Goal: Transaction & Acquisition: Purchase product/service

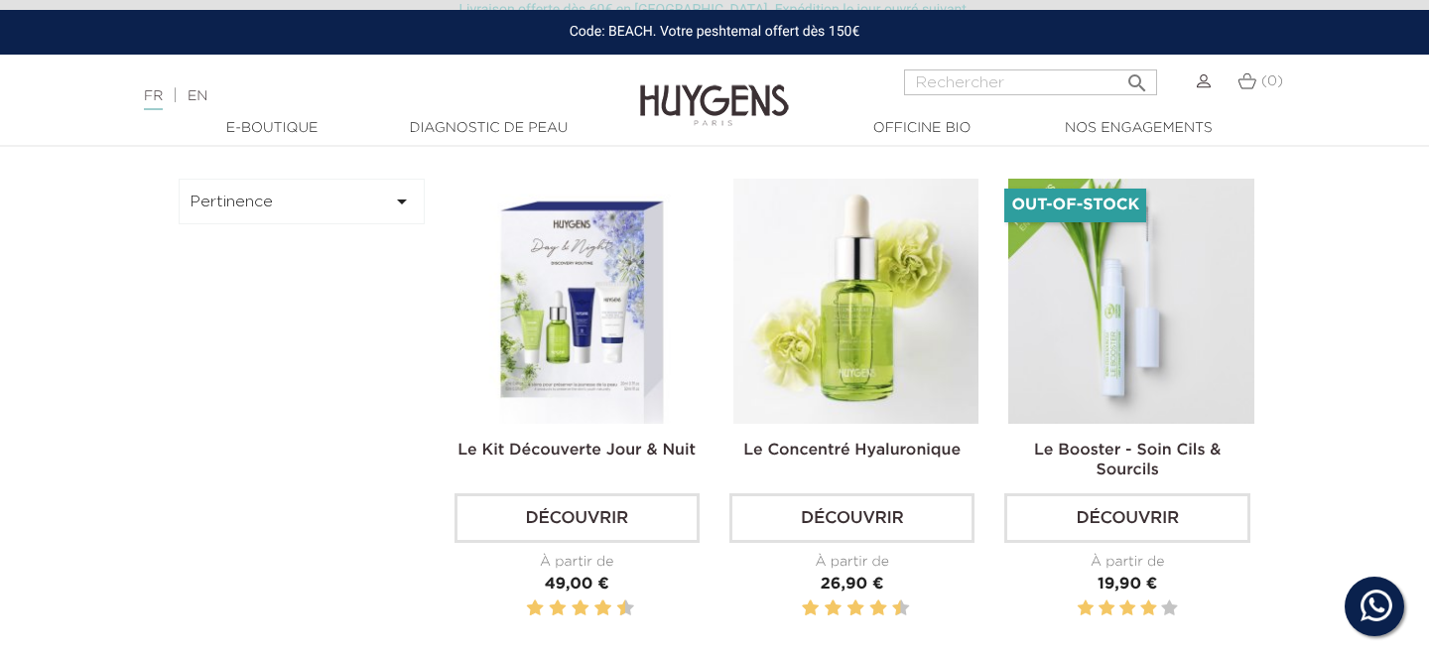
scroll to position [520, 0]
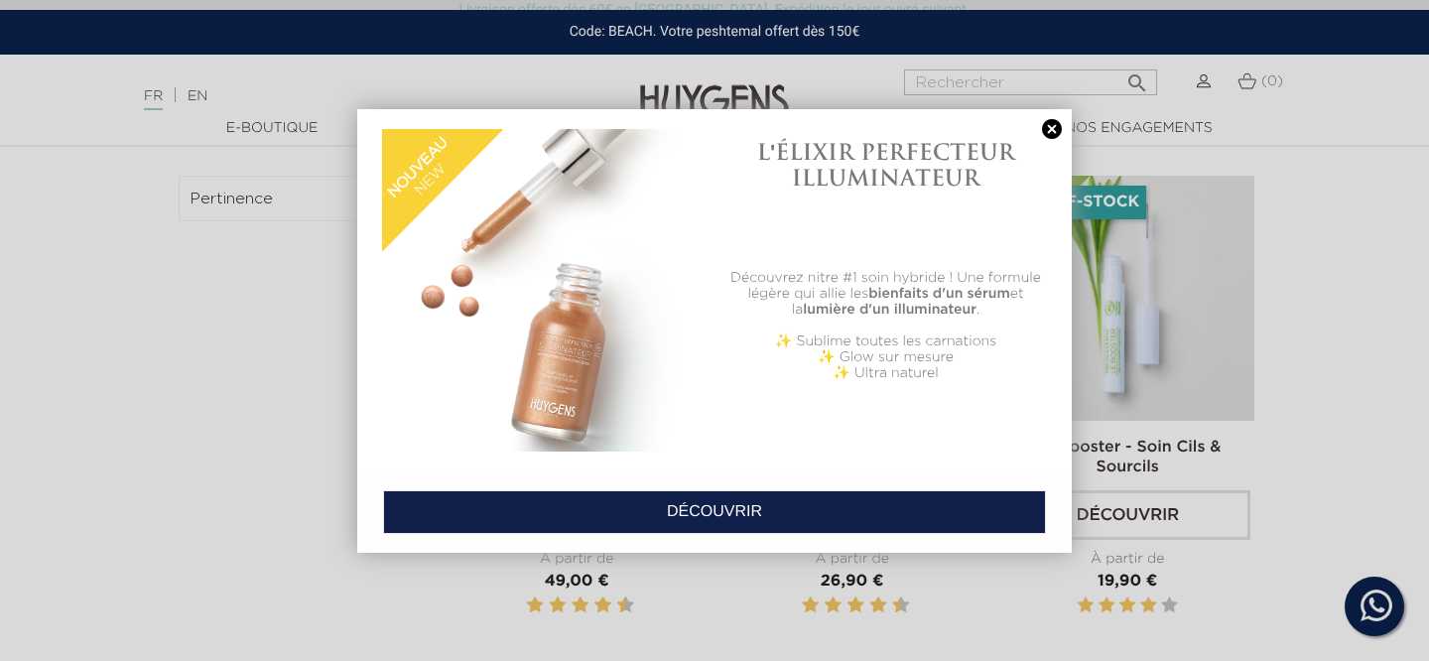
click at [1051, 128] on link at bounding box center [1052, 129] width 28 height 21
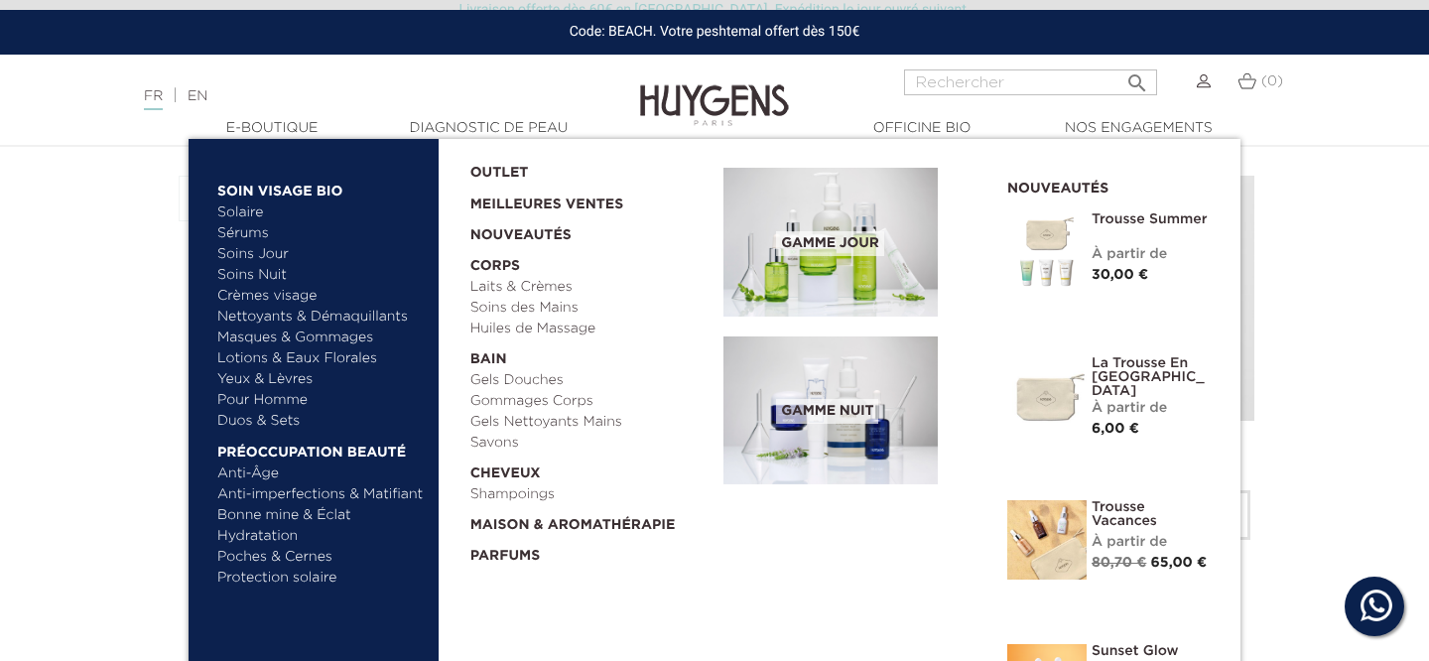
click at [257, 419] on link "Duos & Sets" at bounding box center [320, 421] width 207 height 21
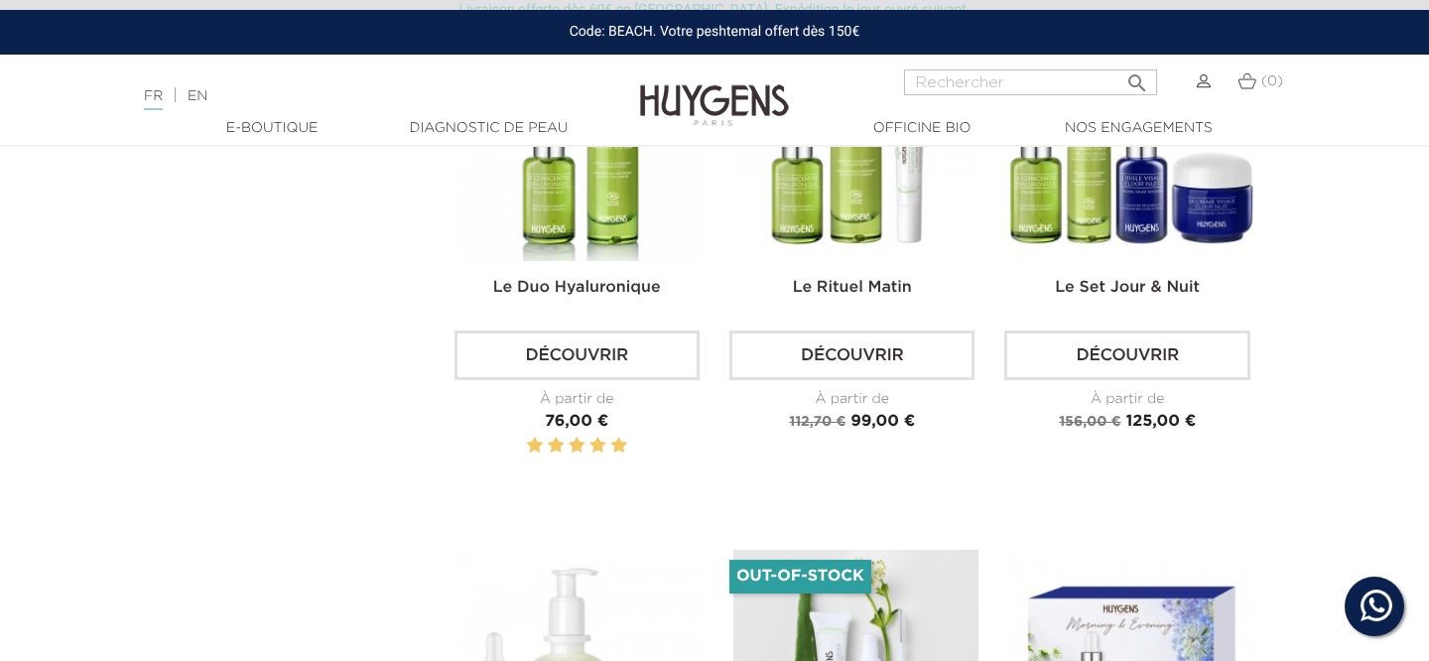
scroll to position [1761, 0]
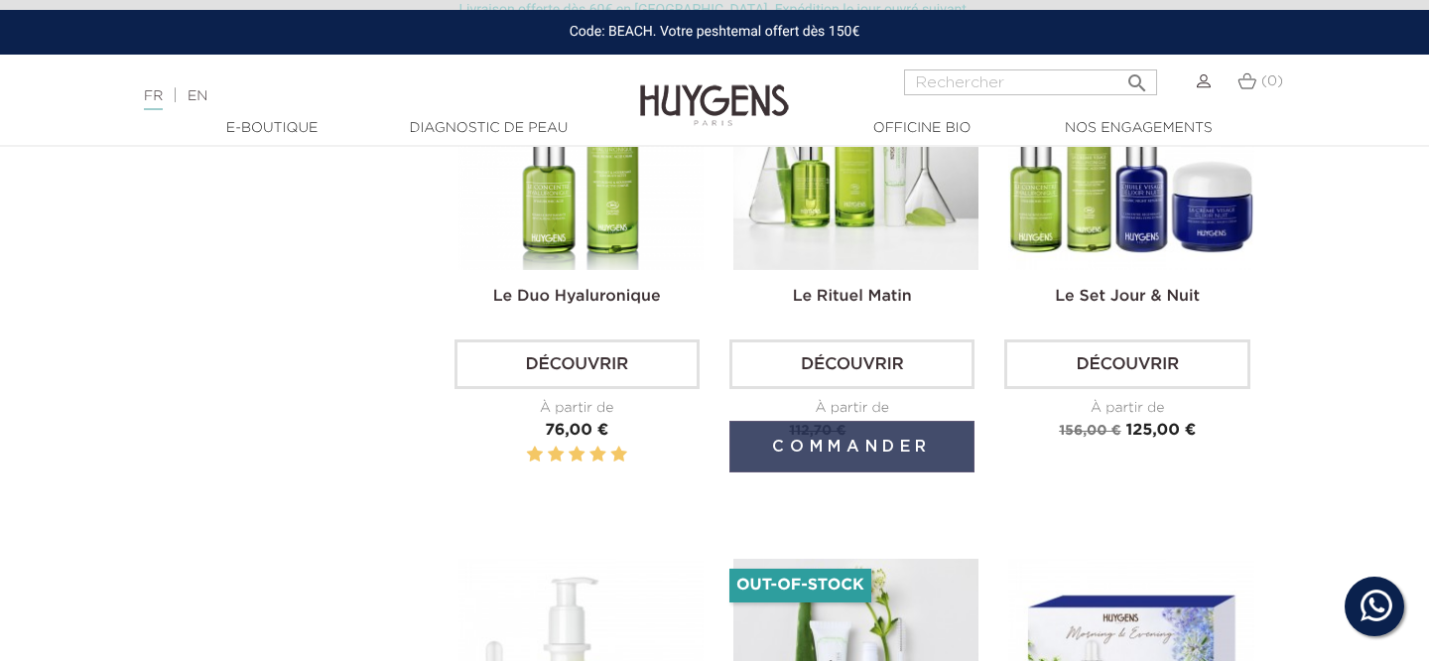
click at [882, 443] on button "Commander" at bounding box center [851, 447] width 245 height 52
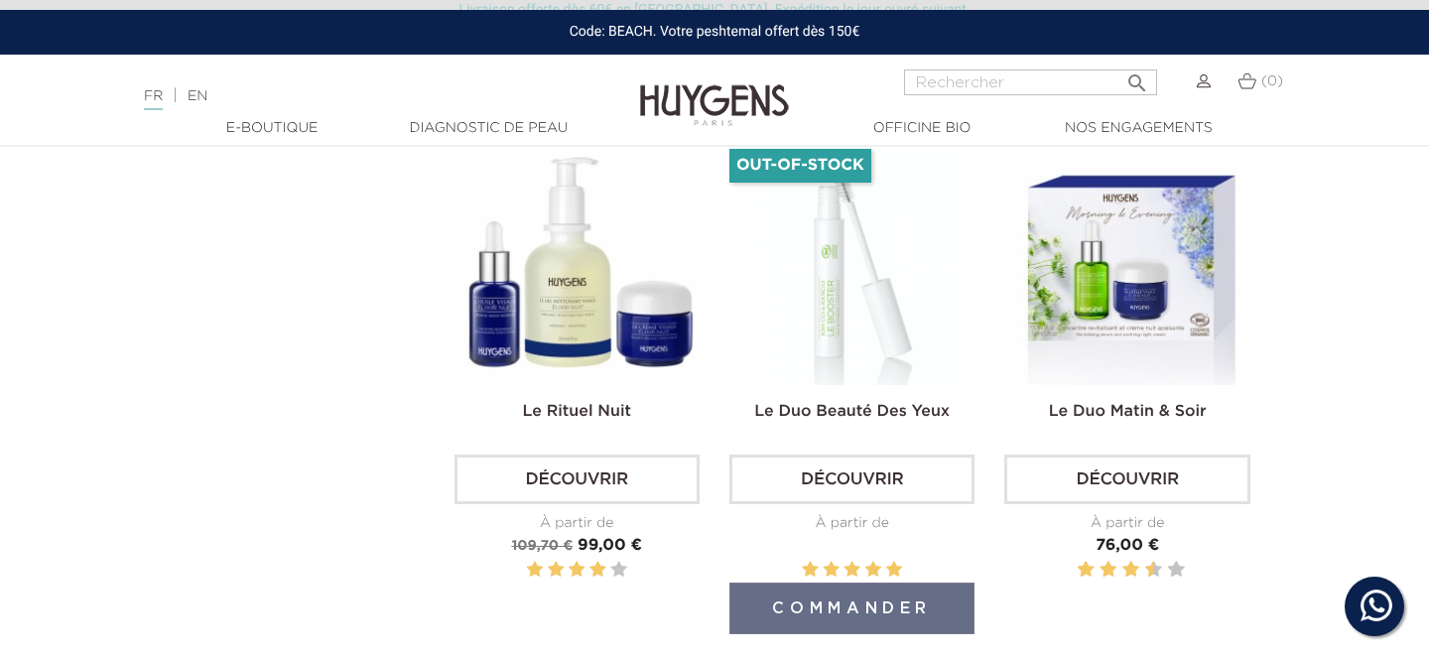
scroll to position [2265, 0]
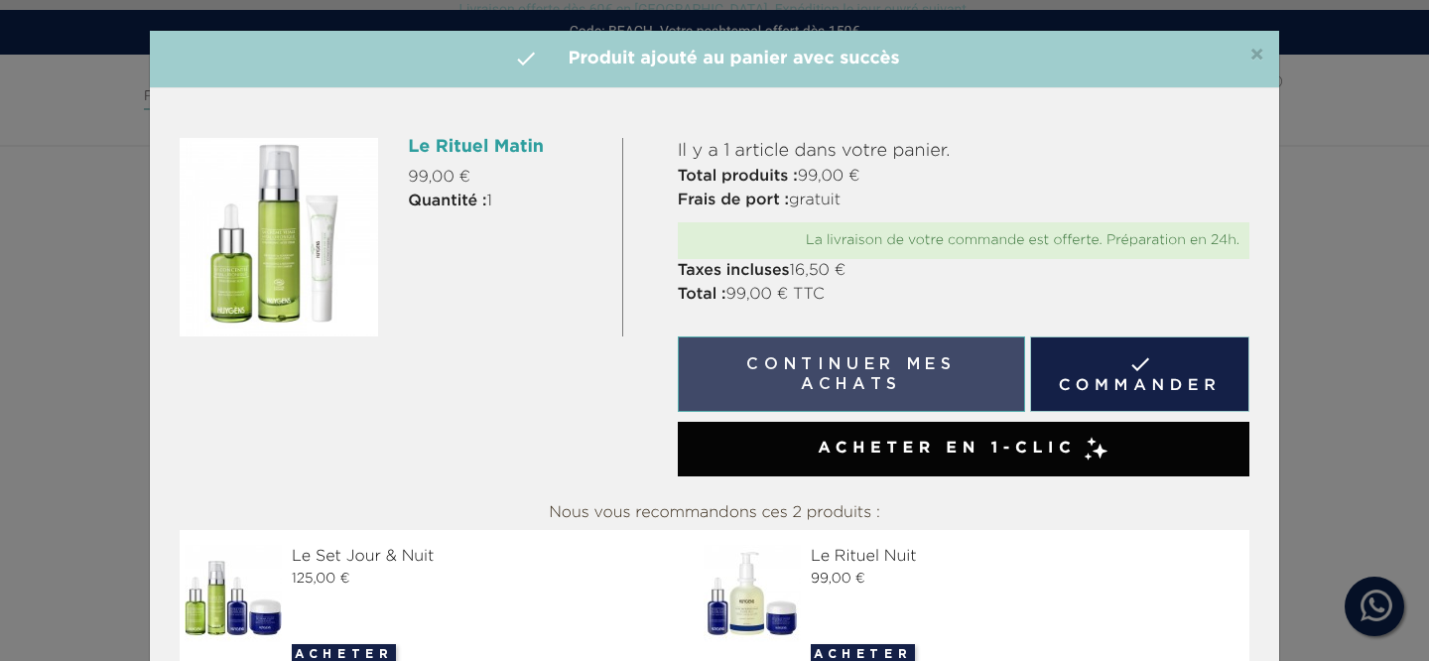
click at [951, 380] on button "Continuer mes achats" at bounding box center [851, 373] width 347 height 75
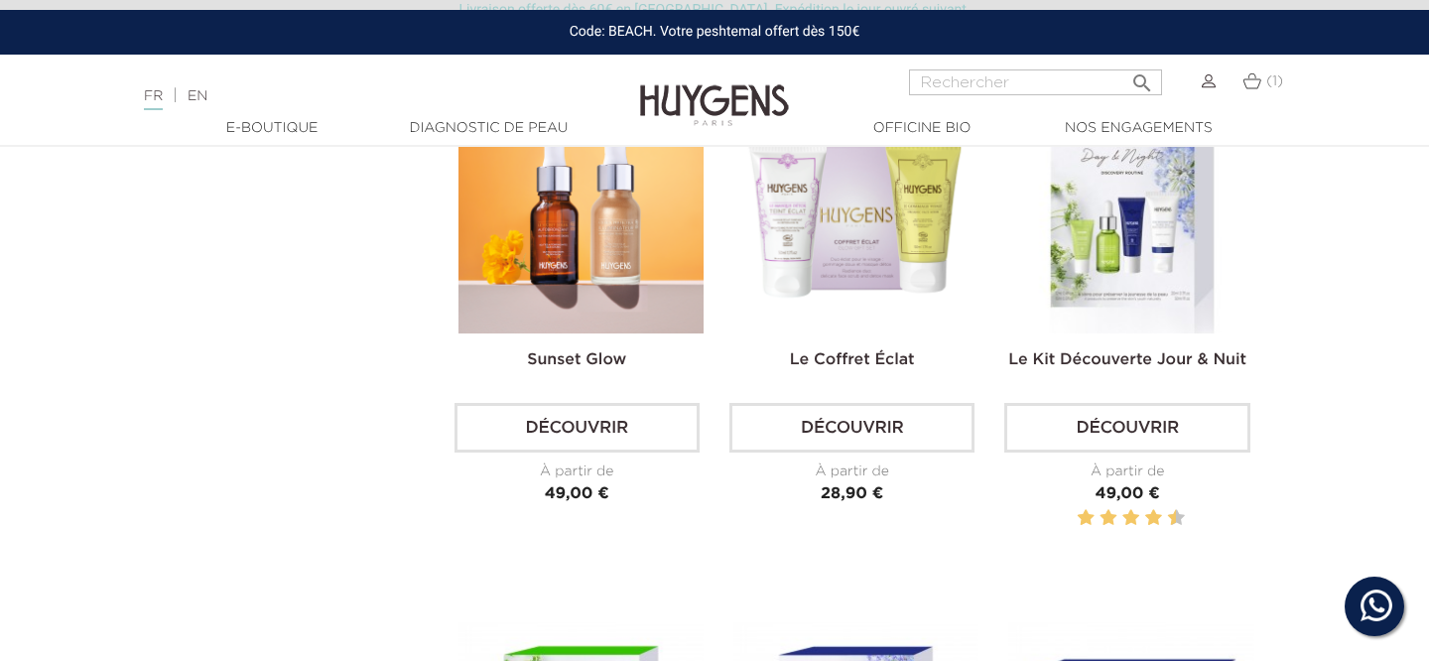
scroll to position [0, 0]
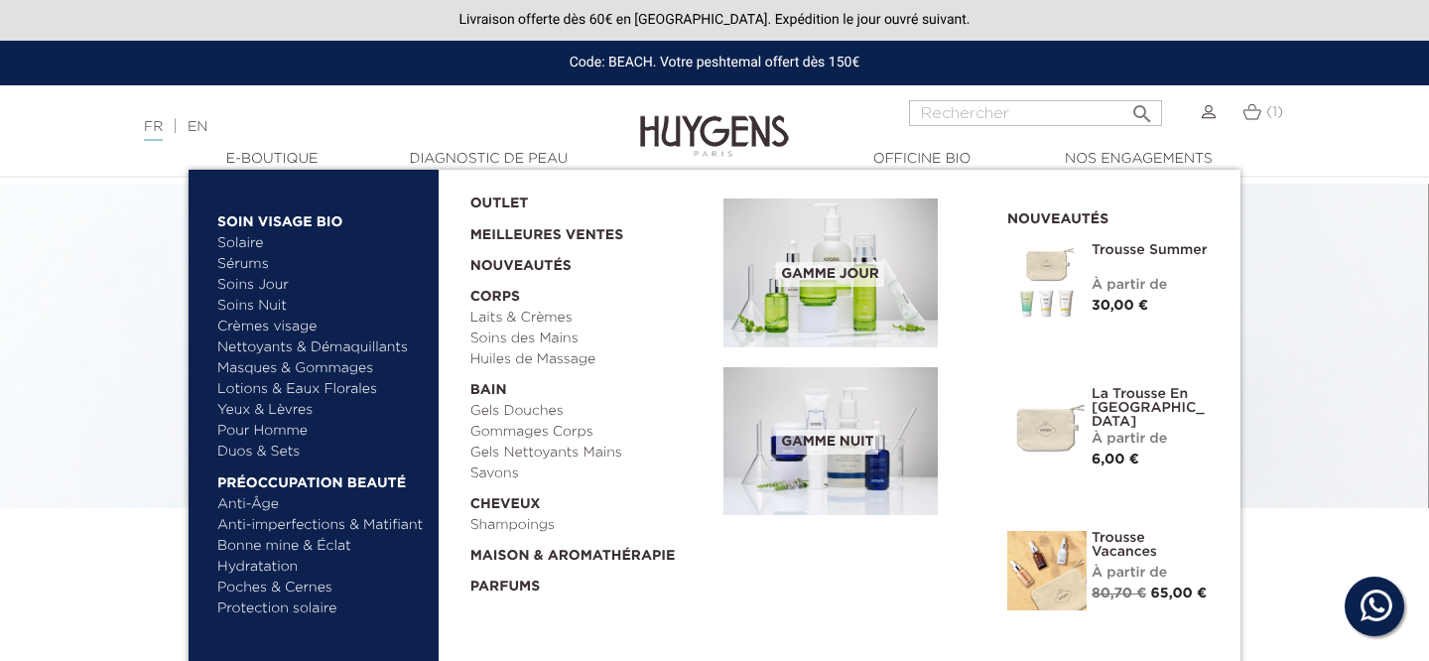
click at [274, 391] on link "Lotions & Eaux Florales" at bounding box center [320, 389] width 207 height 21
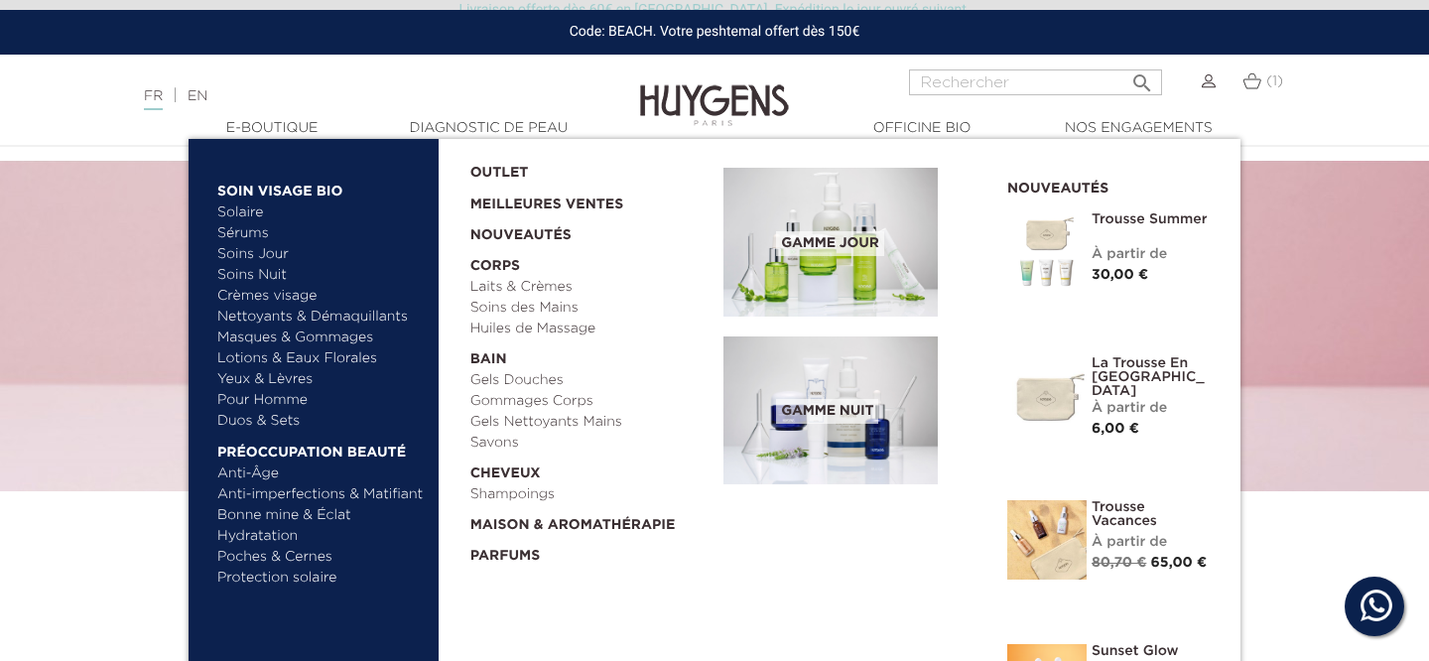
scroll to position [18, 0]
click at [317, 586] on link "Protection solaire" at bounding box center [320, 578] width 207 height 21
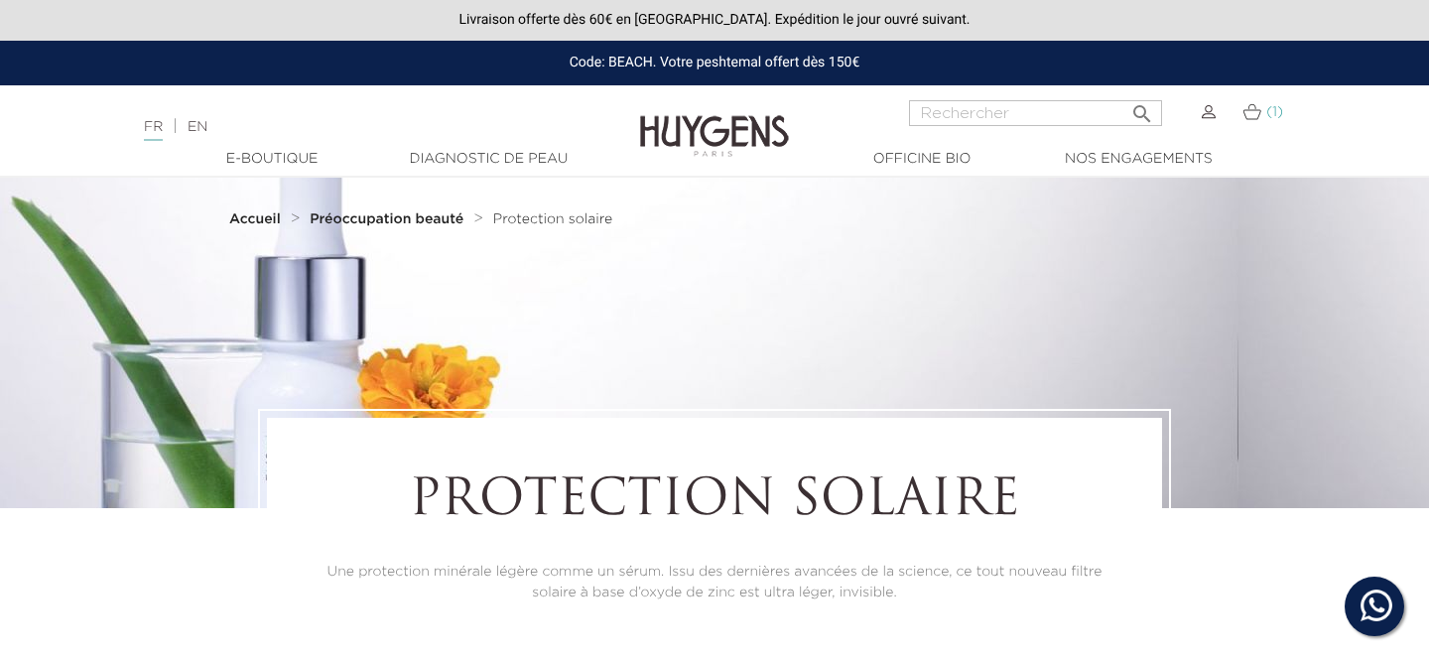
click at [1252, 116] on img at bounding box center [1252, 111] width 19 height 17
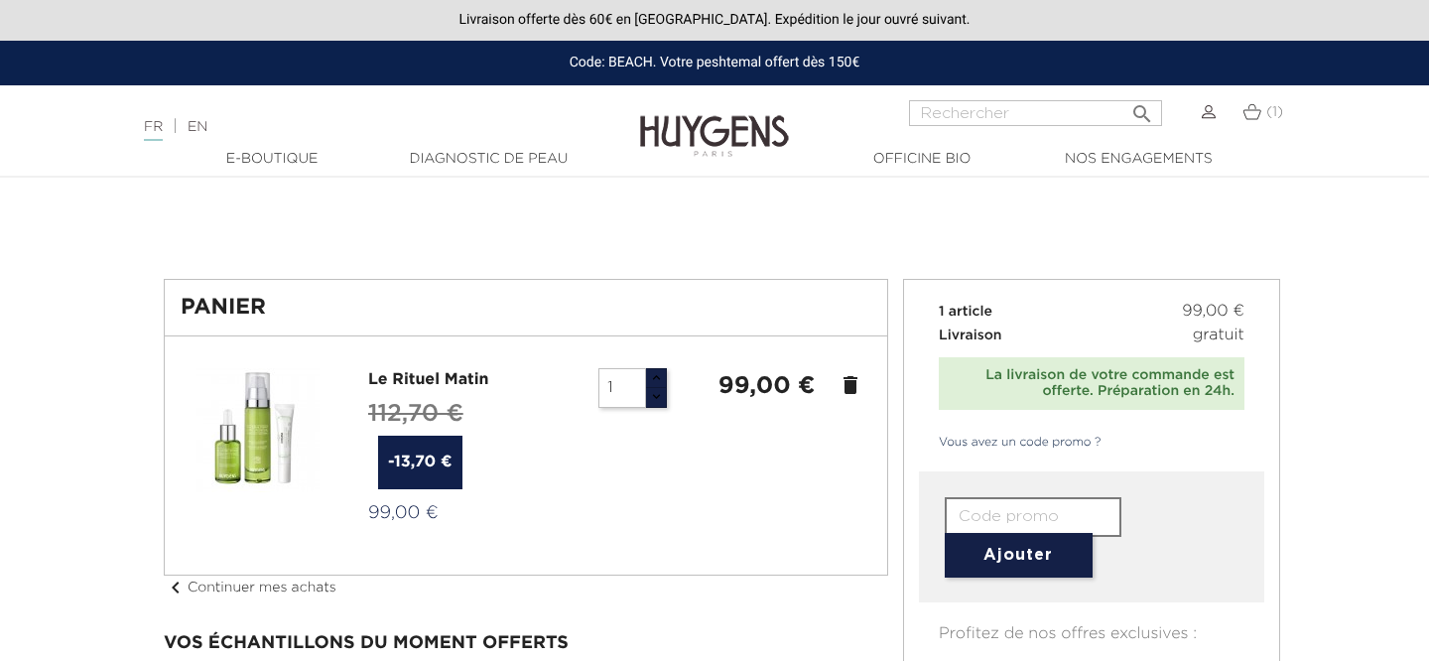
click at [1029, 526] on input "text" at bounding box center [1033, 517] width 177 height 40
type input "SPM-UUVU"
click at [1041, 565] on button "Ajouter" at bounding box center [1019, 555] width 148 height 45
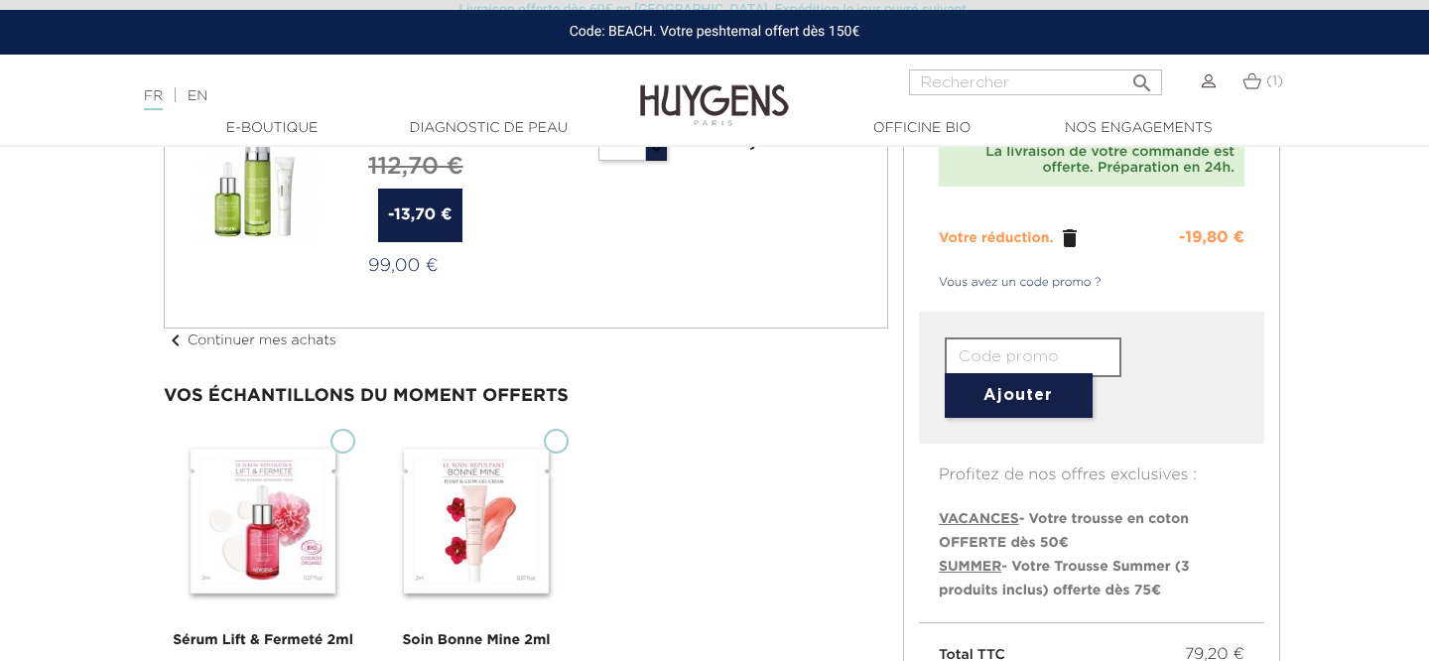
scroll to position [214, 0]
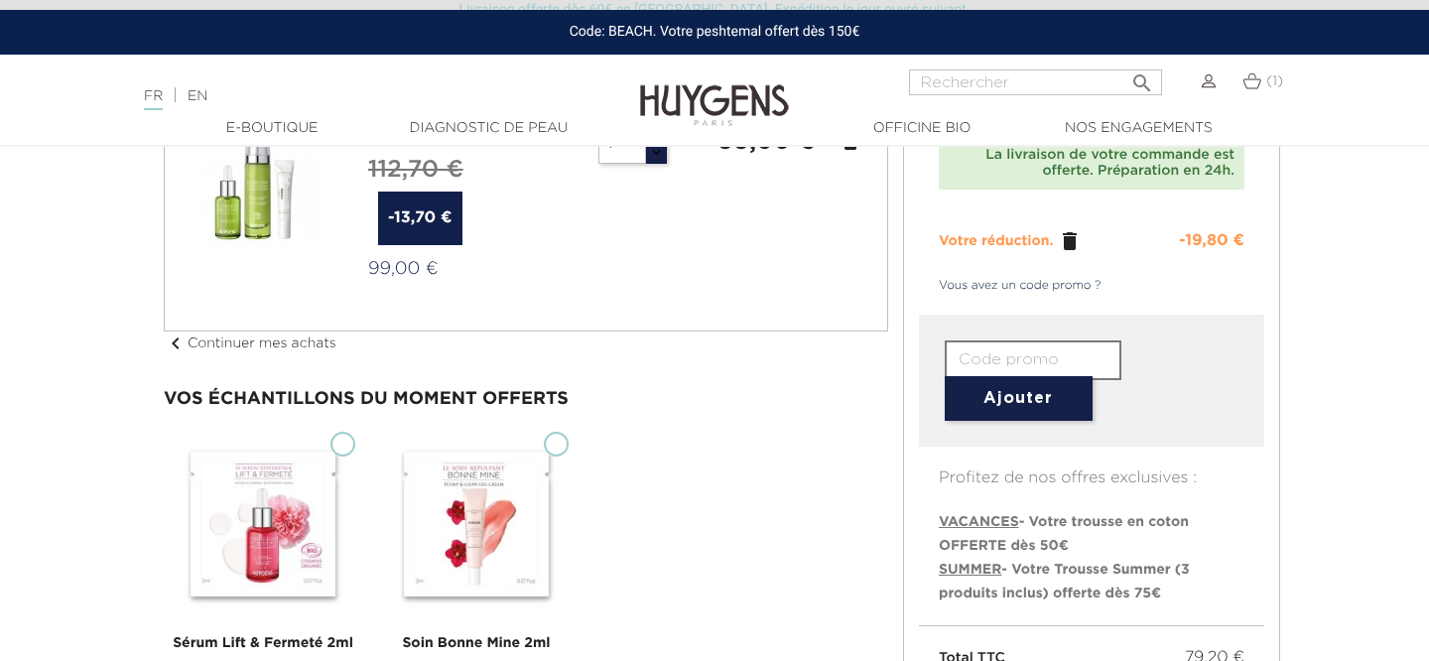
click at [1092, 367] on input "text" at bounding box center [1033, 360] width 177 height 40
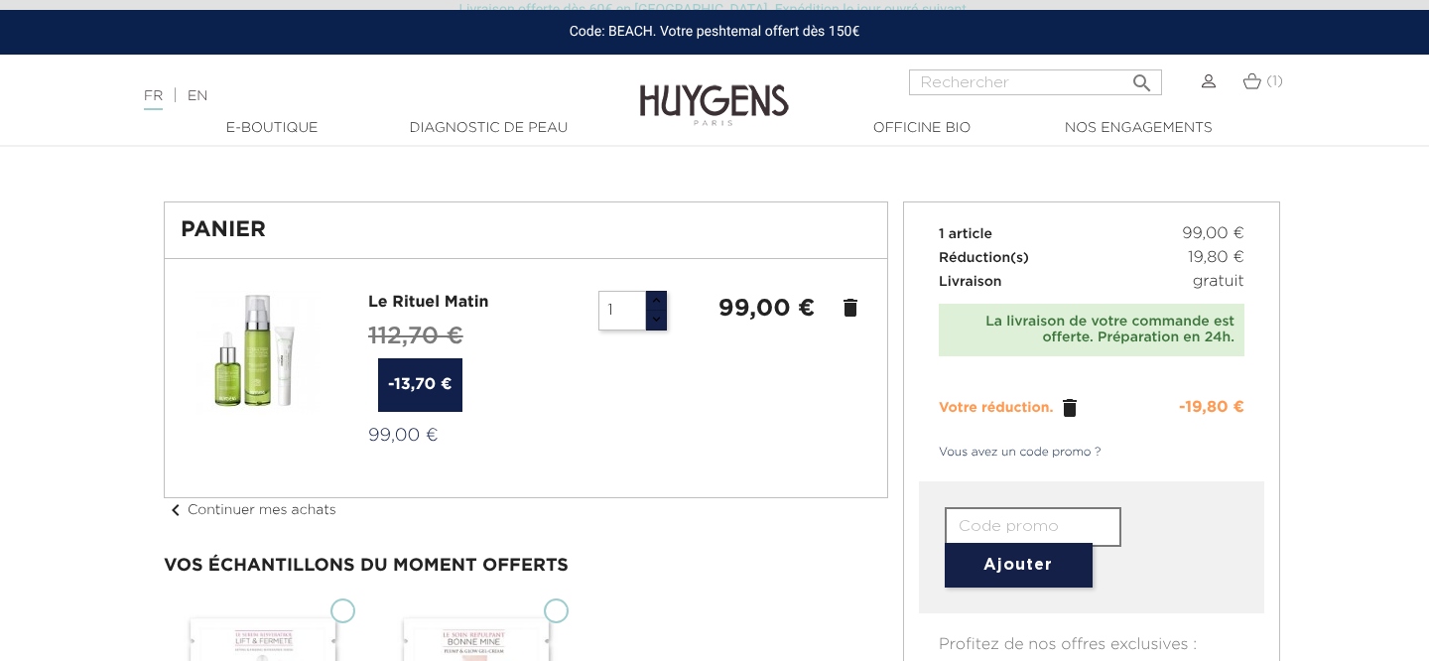
scroll to position [0, 0]
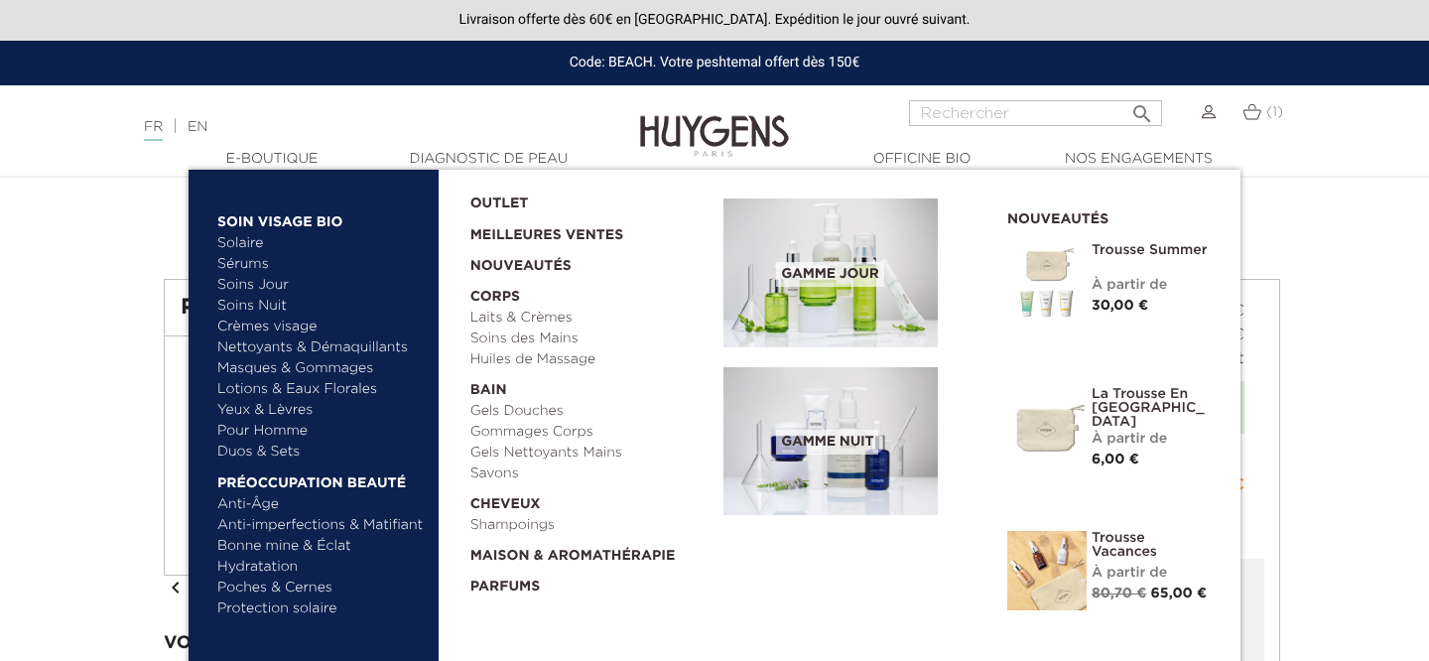
click at [272, 347] on link "Nettoyants & Démaquillants" at bounding box center [320, 347] width 207 height 21
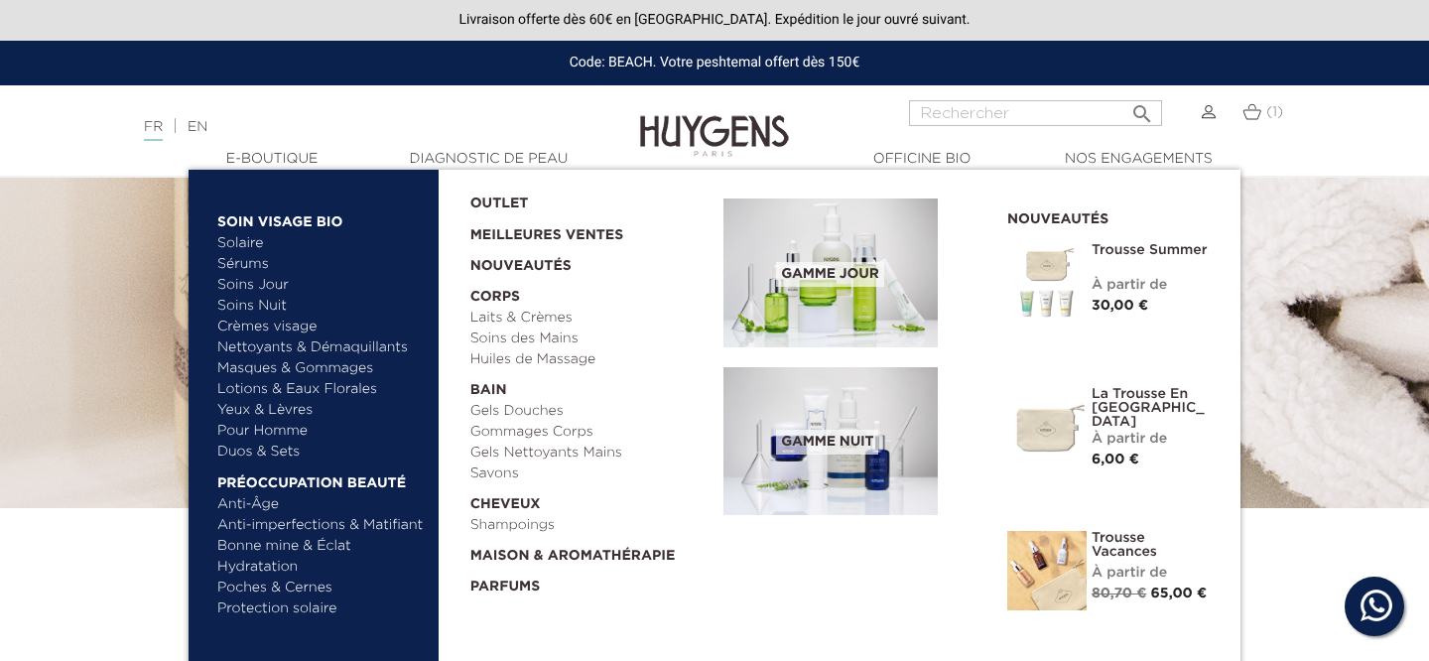
click at [274, 405] on link "Yeux & Lèvres" at bounding box center [320, 410] width 207 height 21
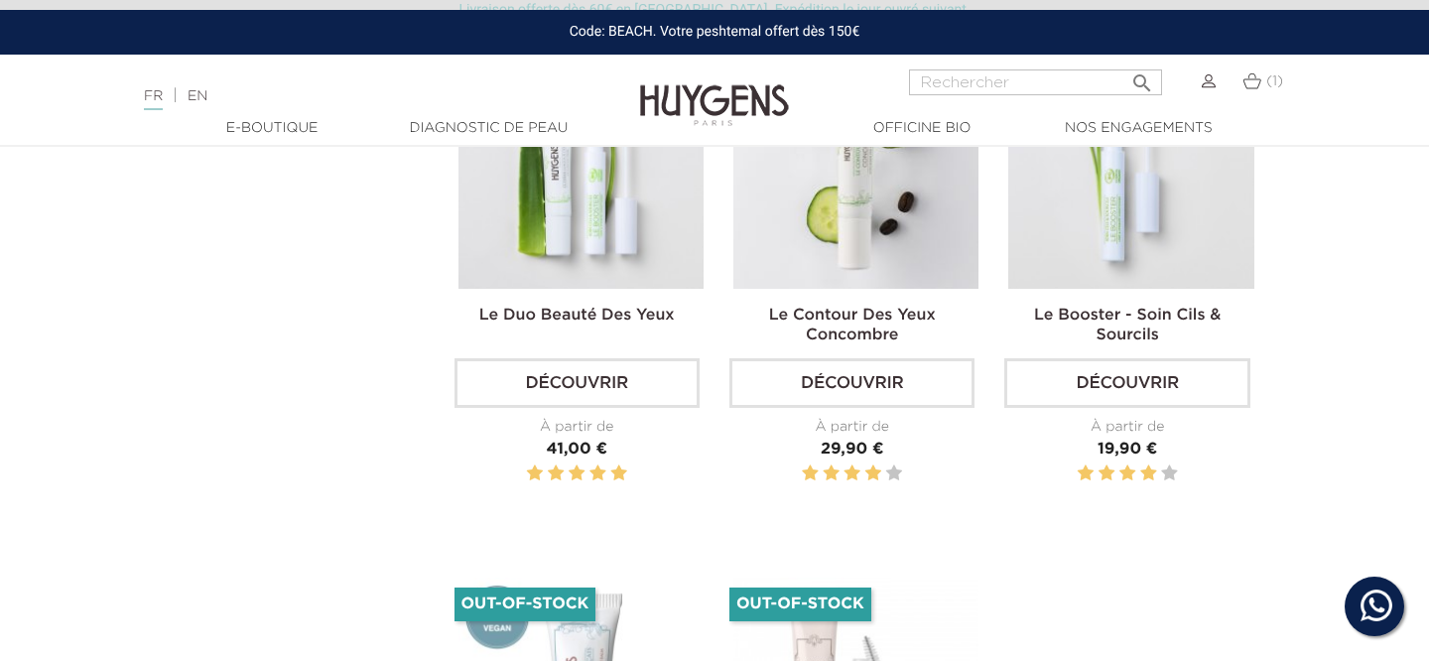
scroll to position [557, 0]
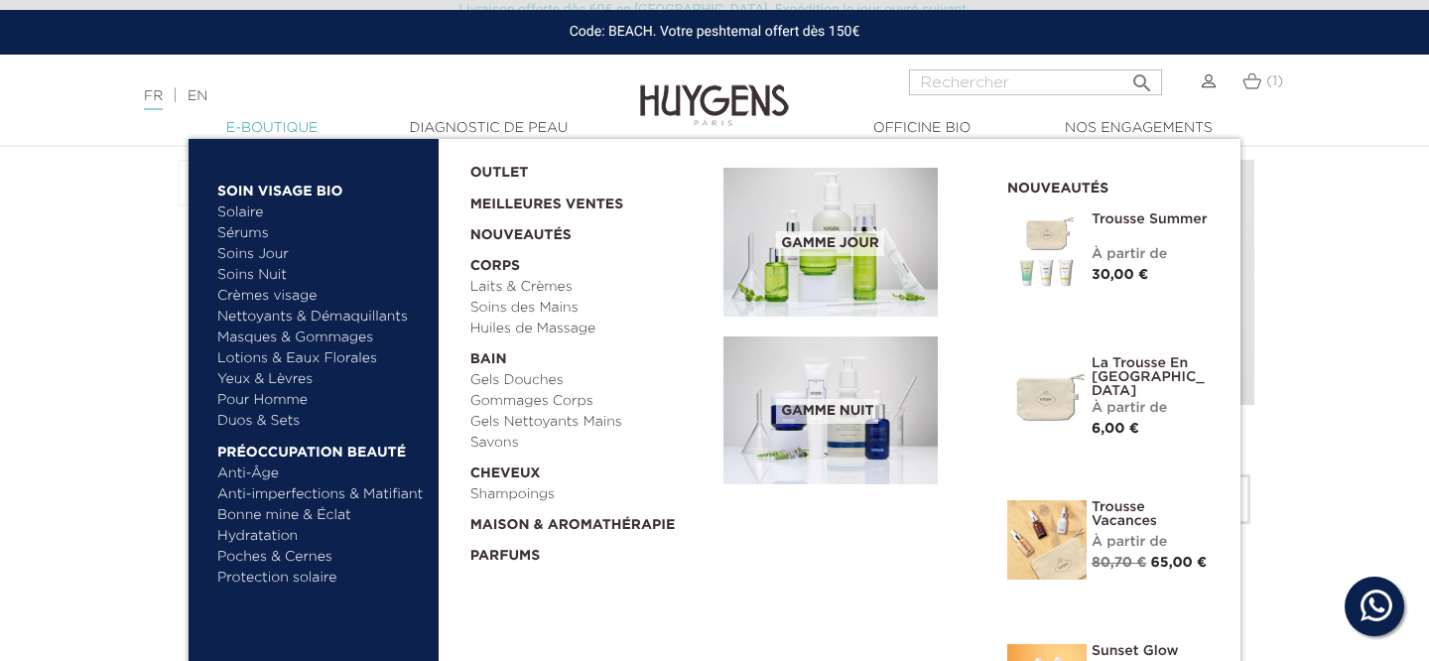
click at [285, 119] on link "  E-Boutique" at bounding box center [272, 128] width 198 height 21
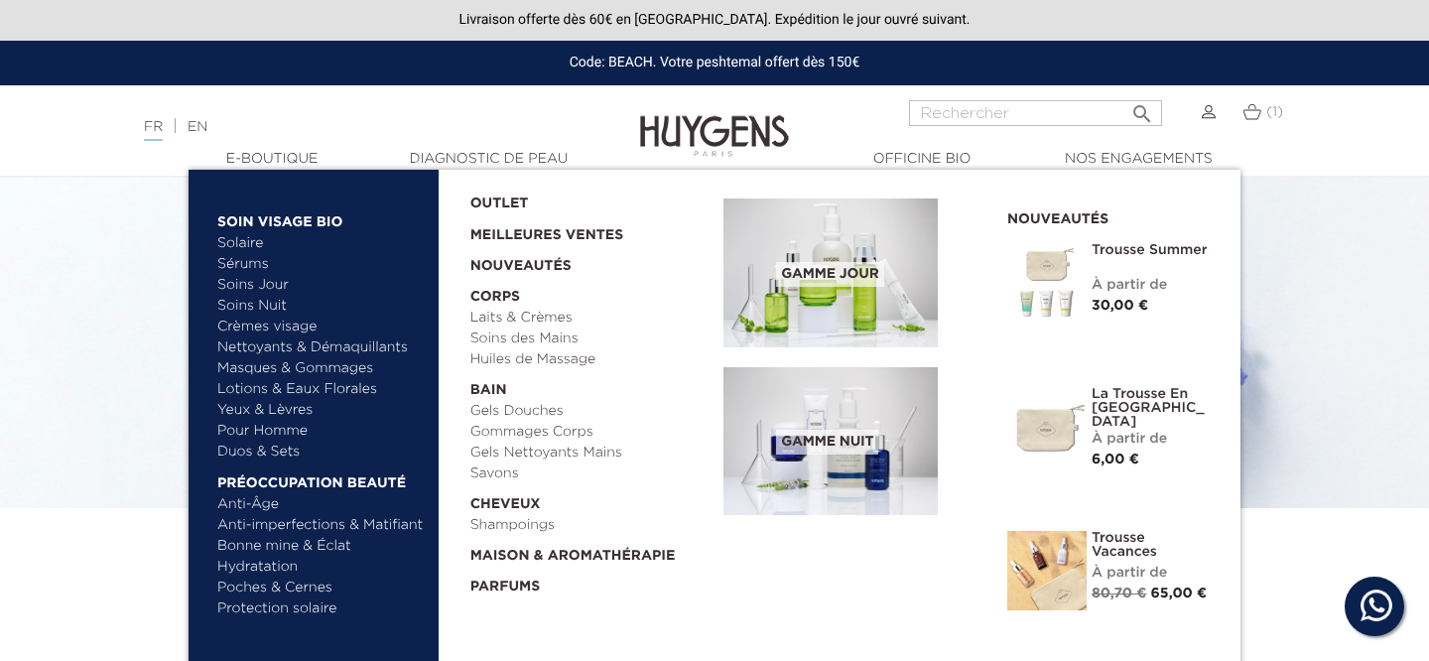
click at [240, 245] on link "Solaire" at bounding box center [320, 243] width 207 height 21
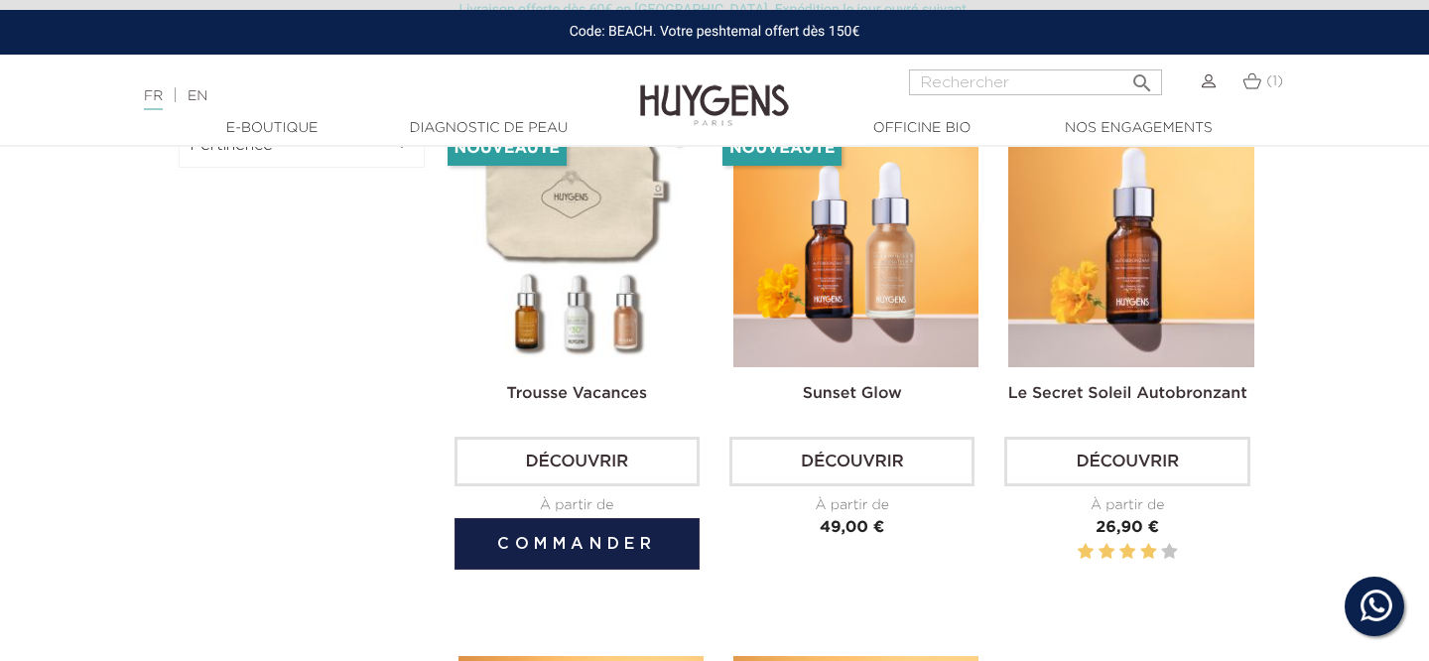
scroll to position [610, 0]
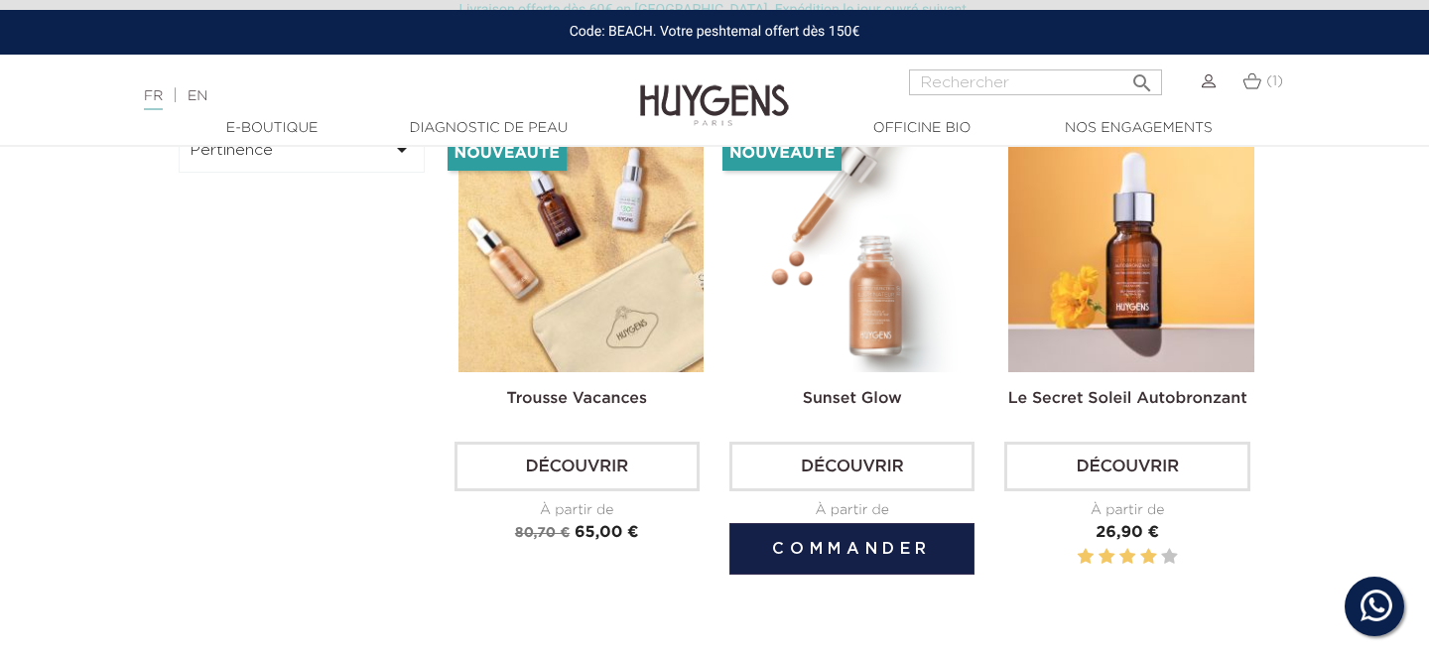
click at [828, 253] on img at bounding box center [855, 249] width 245 height 245
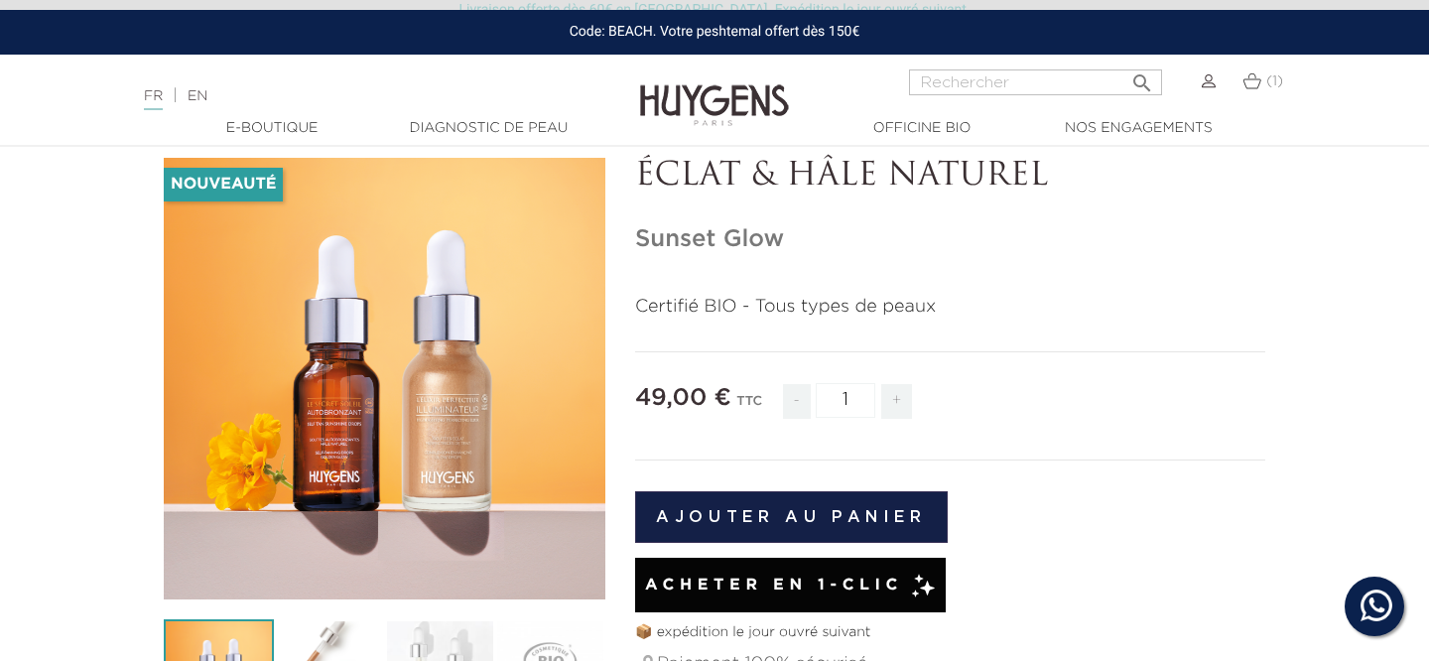
scroll to position [91, 0]
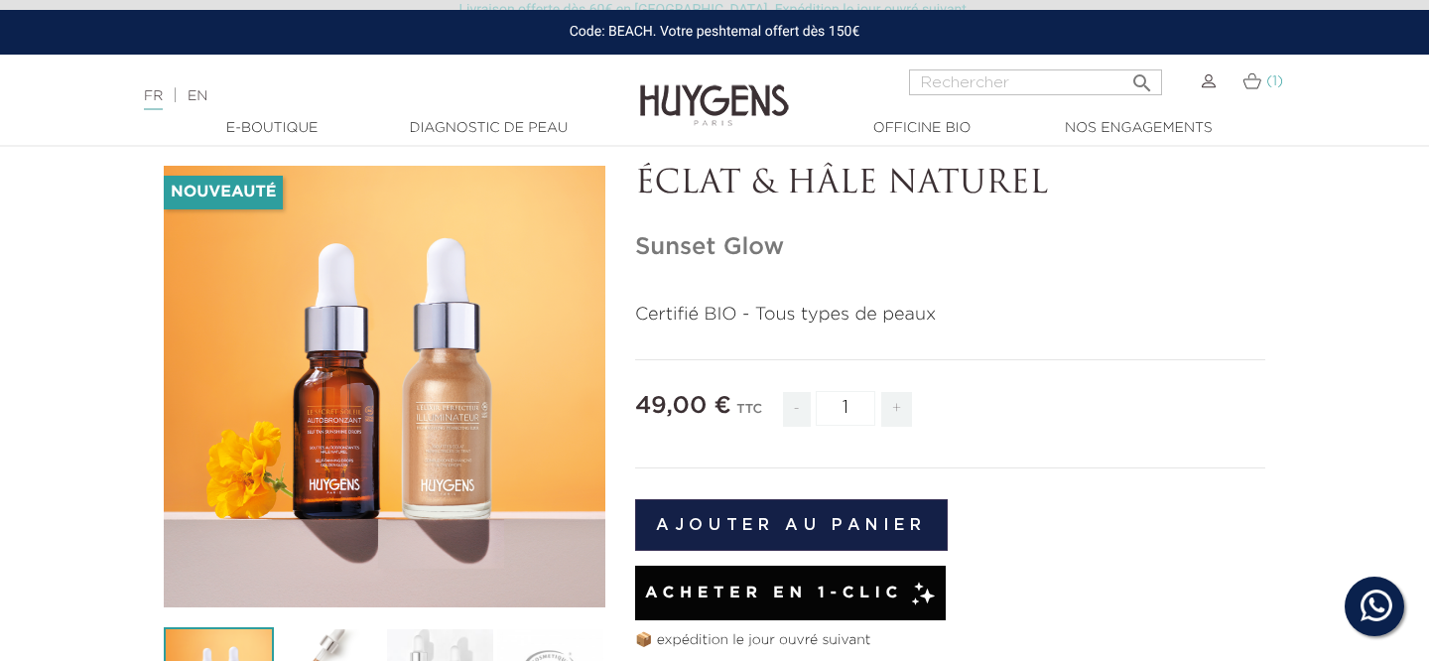
click at [1261, 79] on link "(1)" at bounding box center [1263, 81] width 41 height 16
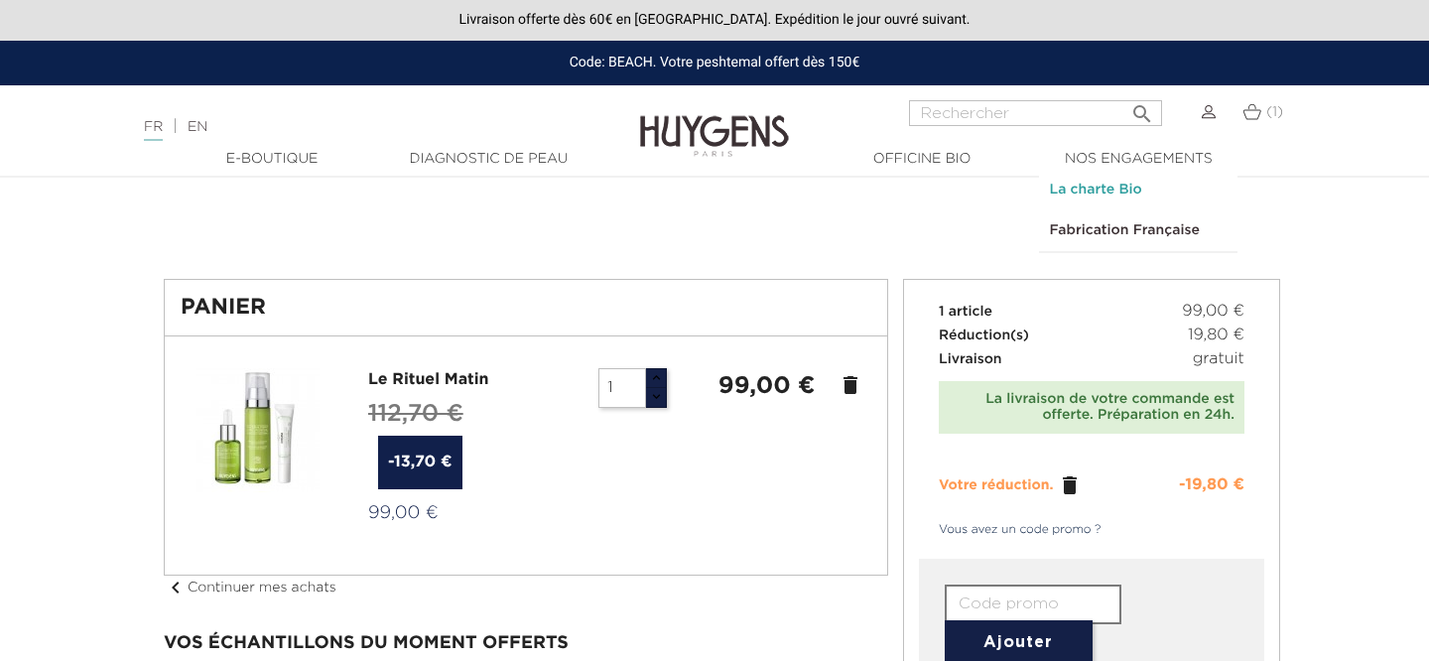
click at [1104, 198] on link "La charte Bio" at bounding box center [1138, 190] width 198 height 41
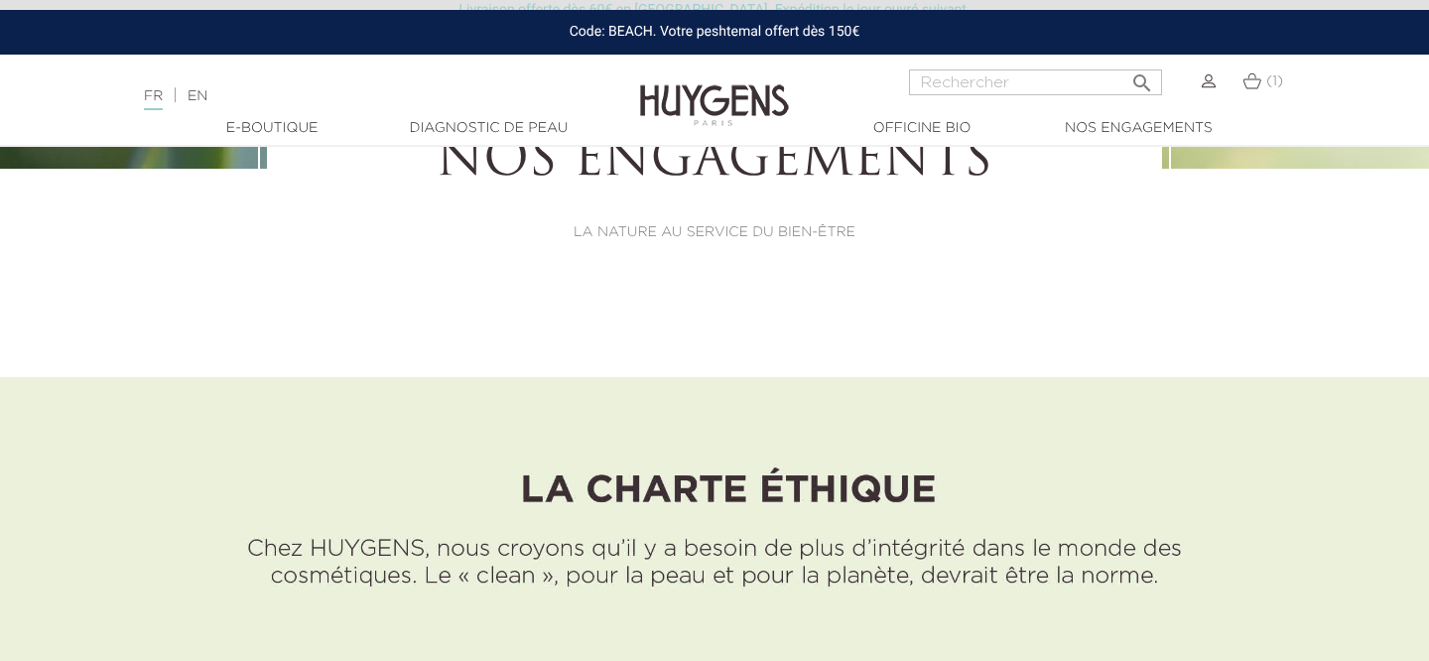
scroll to position [588, 0]
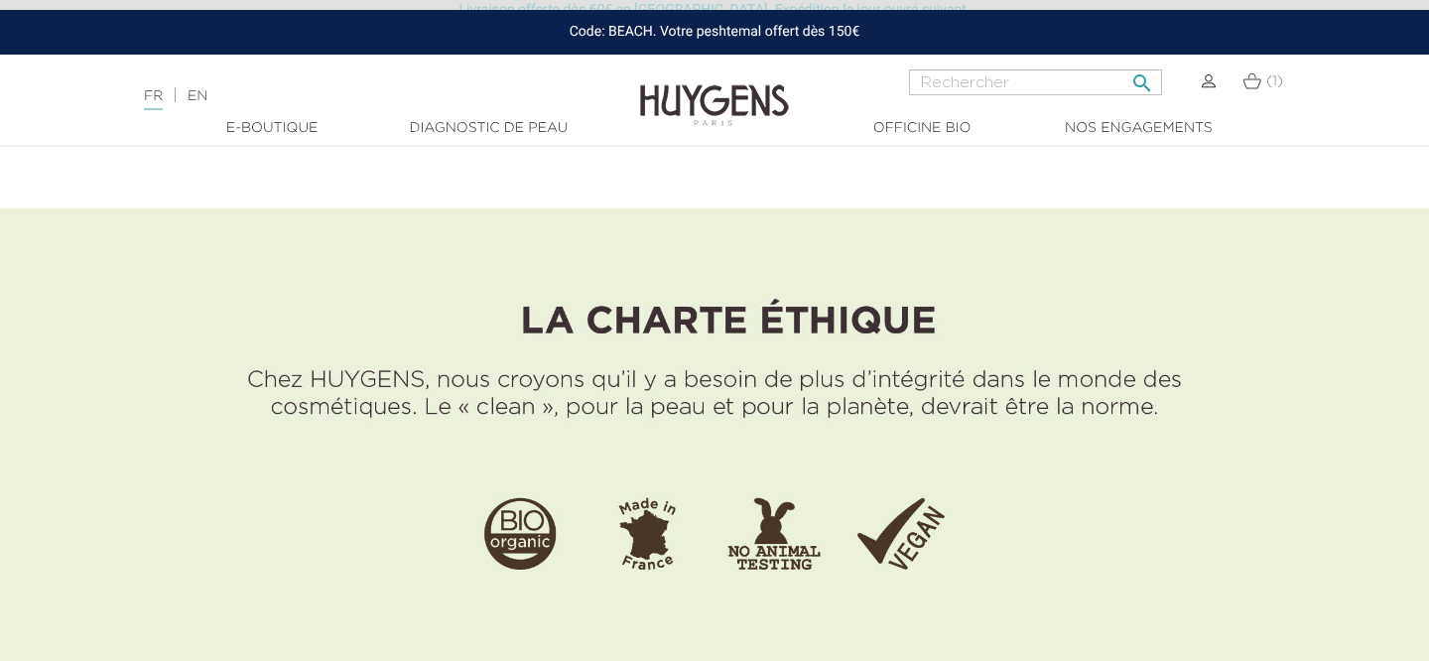
click at [985, 81] on input "Rechercher" at bounding box center [1035, 82] width 253 height 26
type input "tonique"
click at [1124, 64] on button " Rechercher" at bounding box center [1142, 77] width 36 height 27
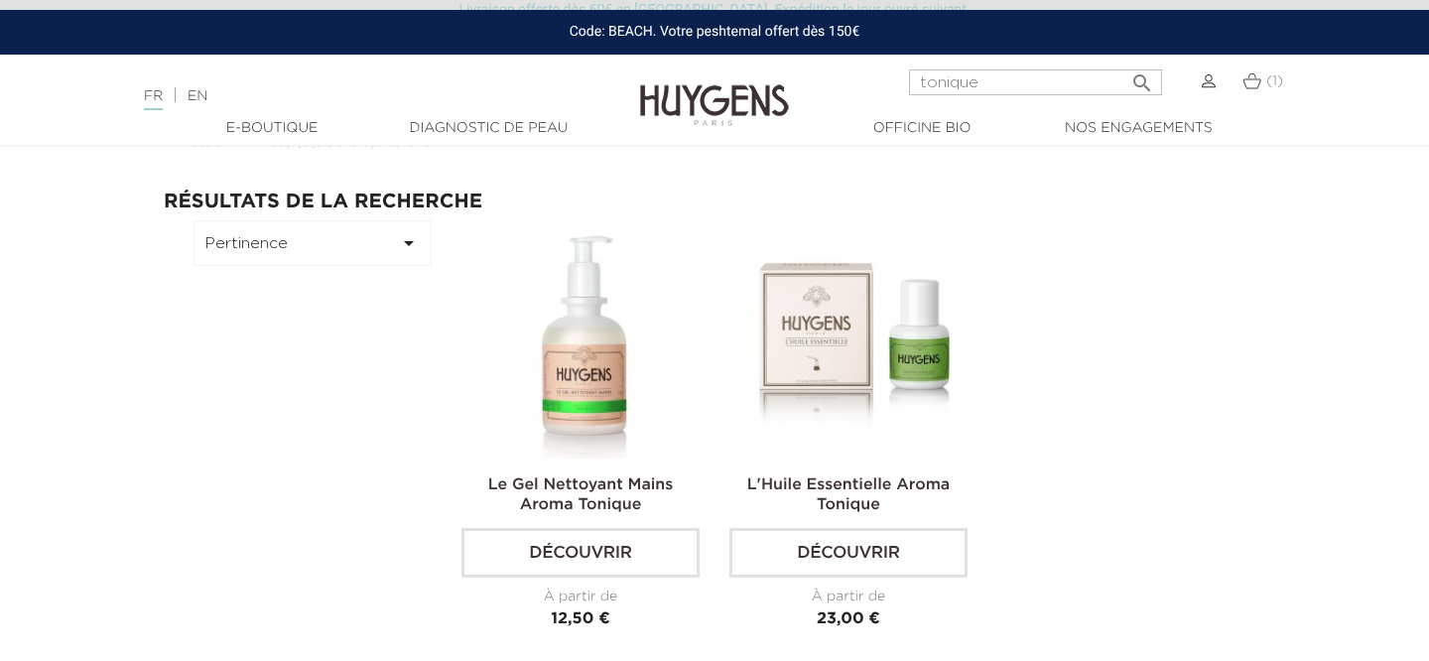
scroll to position [62, 0]
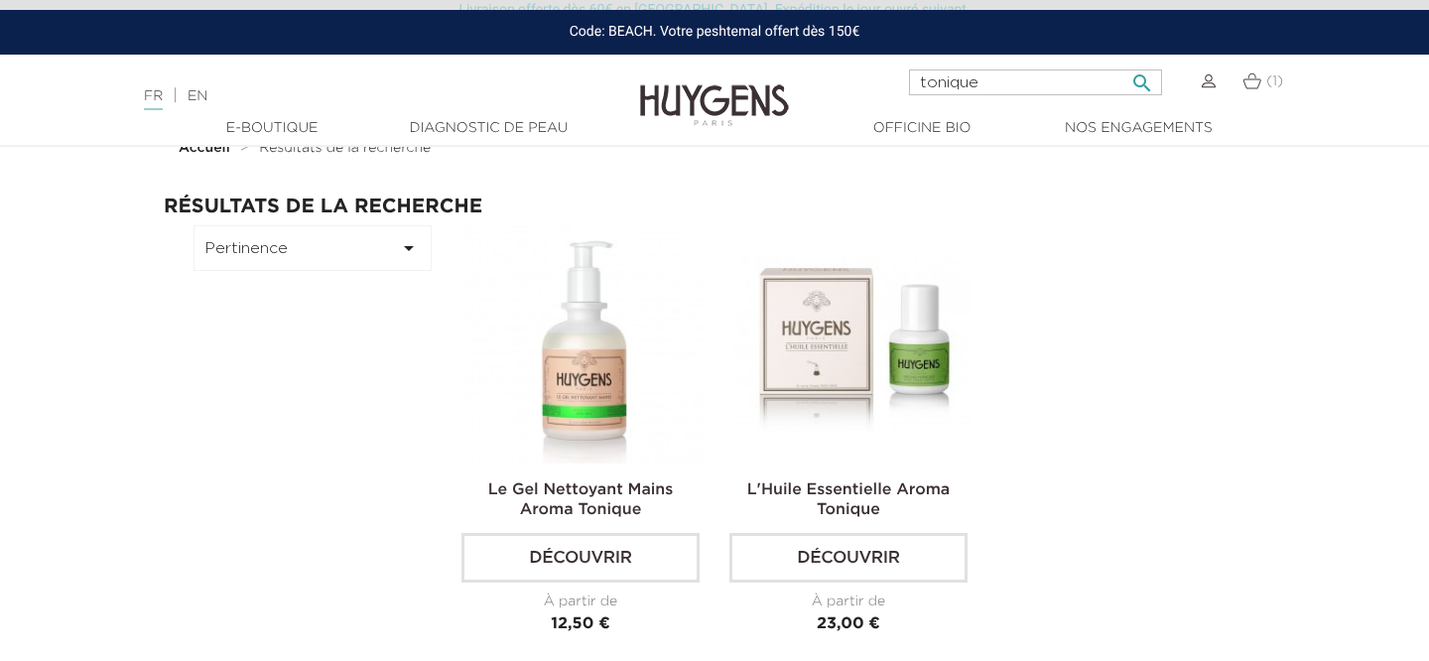
drag, startPoint x: 1001, startPoint y: 85, endPoint x: 898, endPoint y: 88, distance: 103.3
click at [898, 88] on div "tonique  Rechercher (1)" at bounding box center [1072, 93] width 476 height 48
type input "toner"
click at [1124, 64] on button " Rechercher" at bounding box center [1142, 77] width 36 height 27
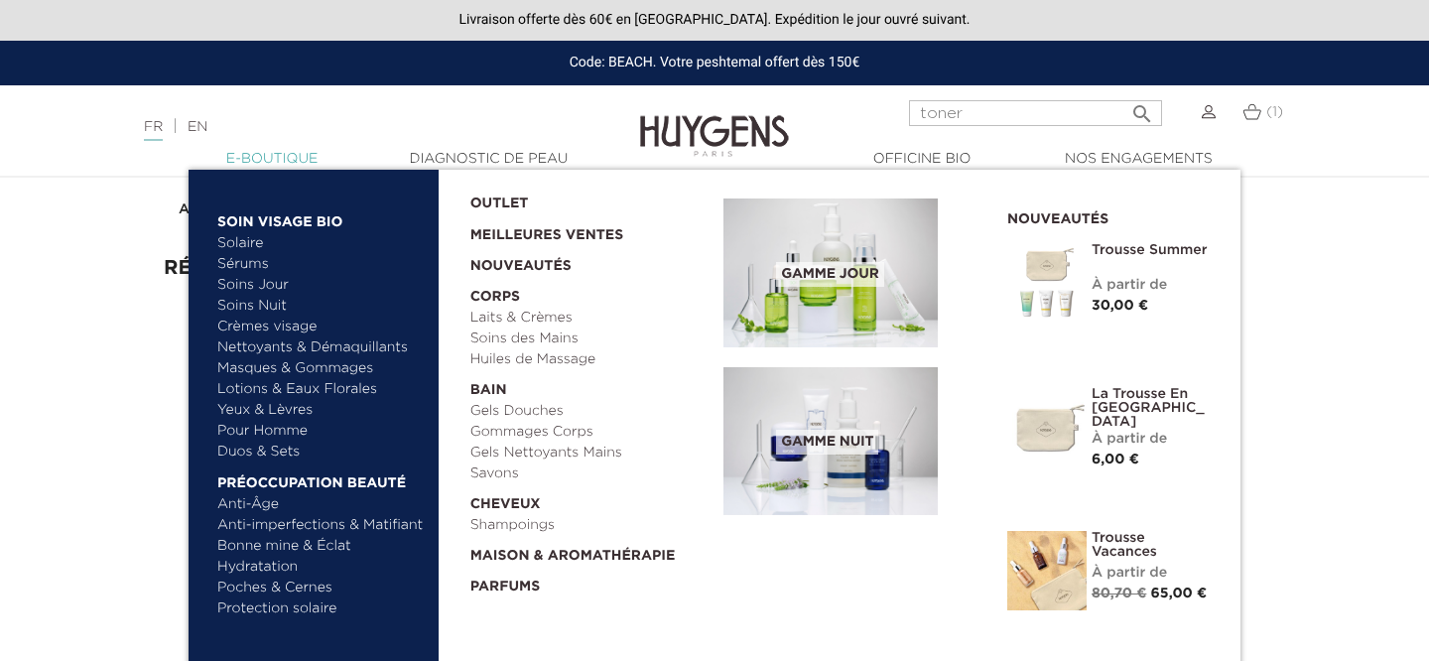
click at [284, 150] on link "  E-Boutique" at bounding box center [272, 159] width 198 height 21
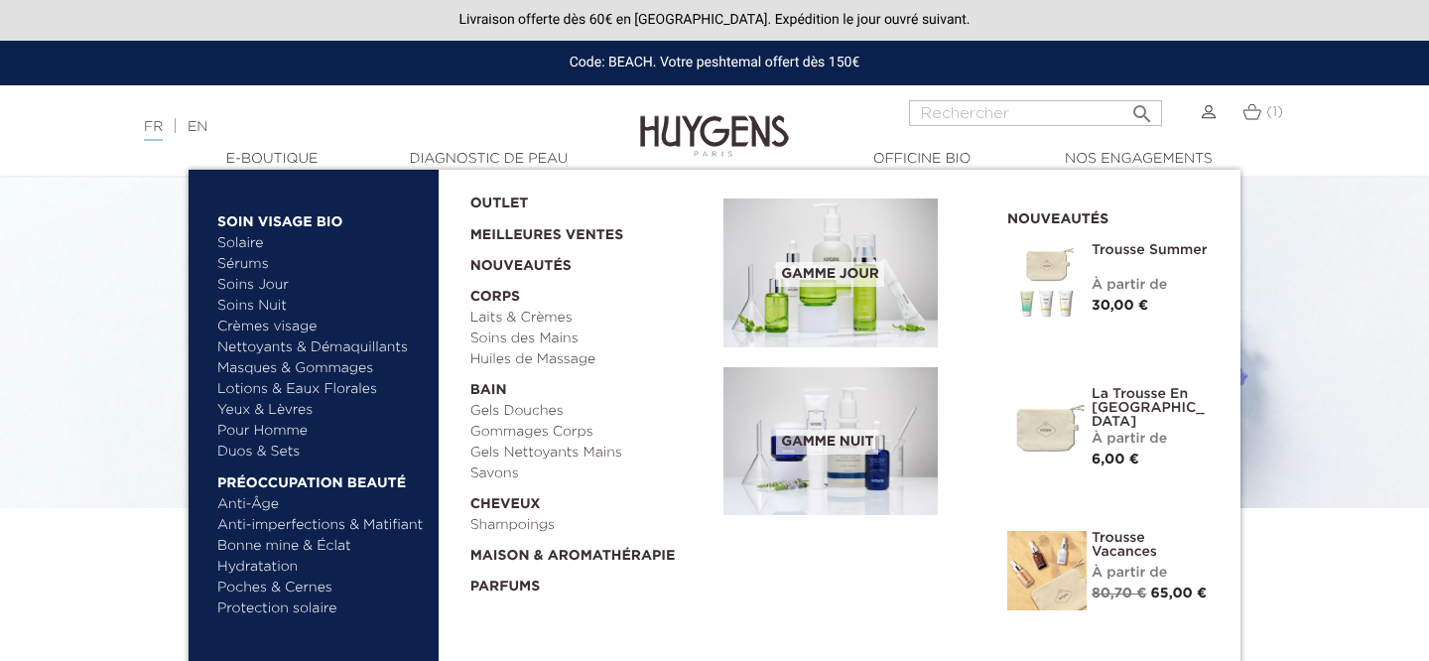
click at [272, 390] on link "Lotions & Eaux Florales" at bounding box center [320, 389] width 207 height 21
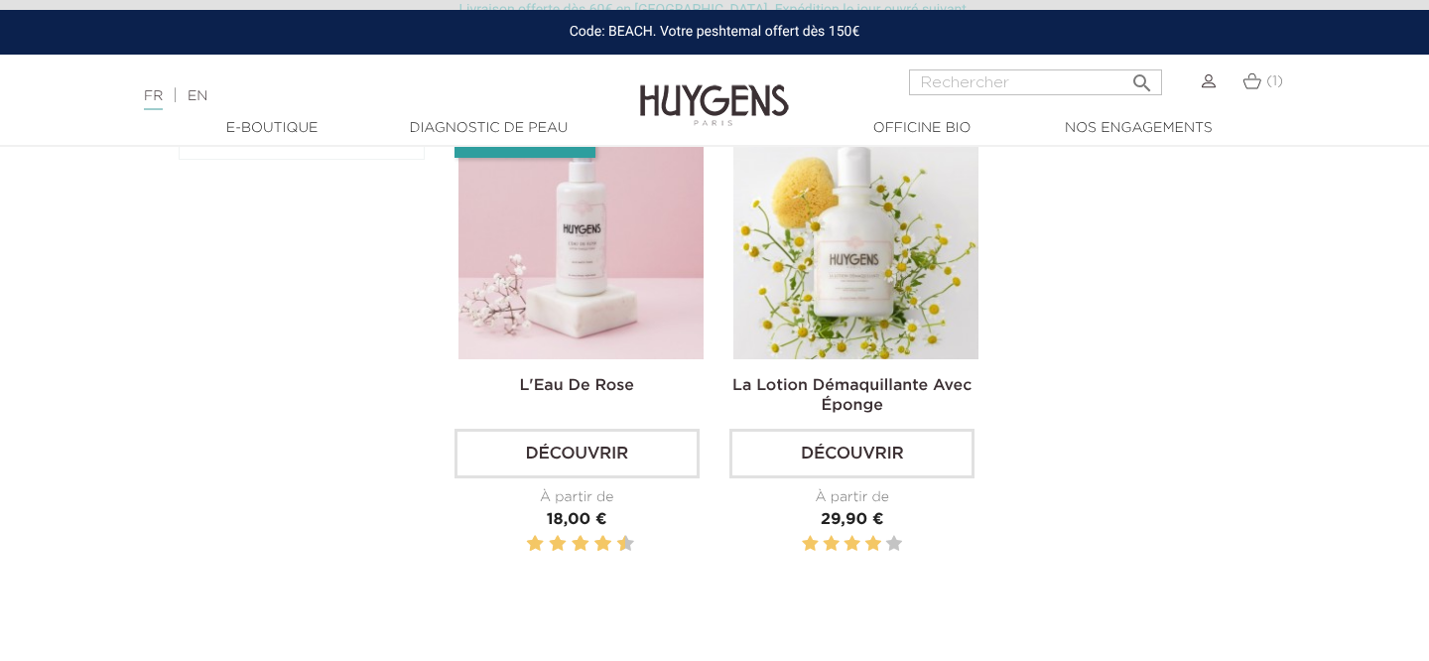
scroll to position [428, 0]
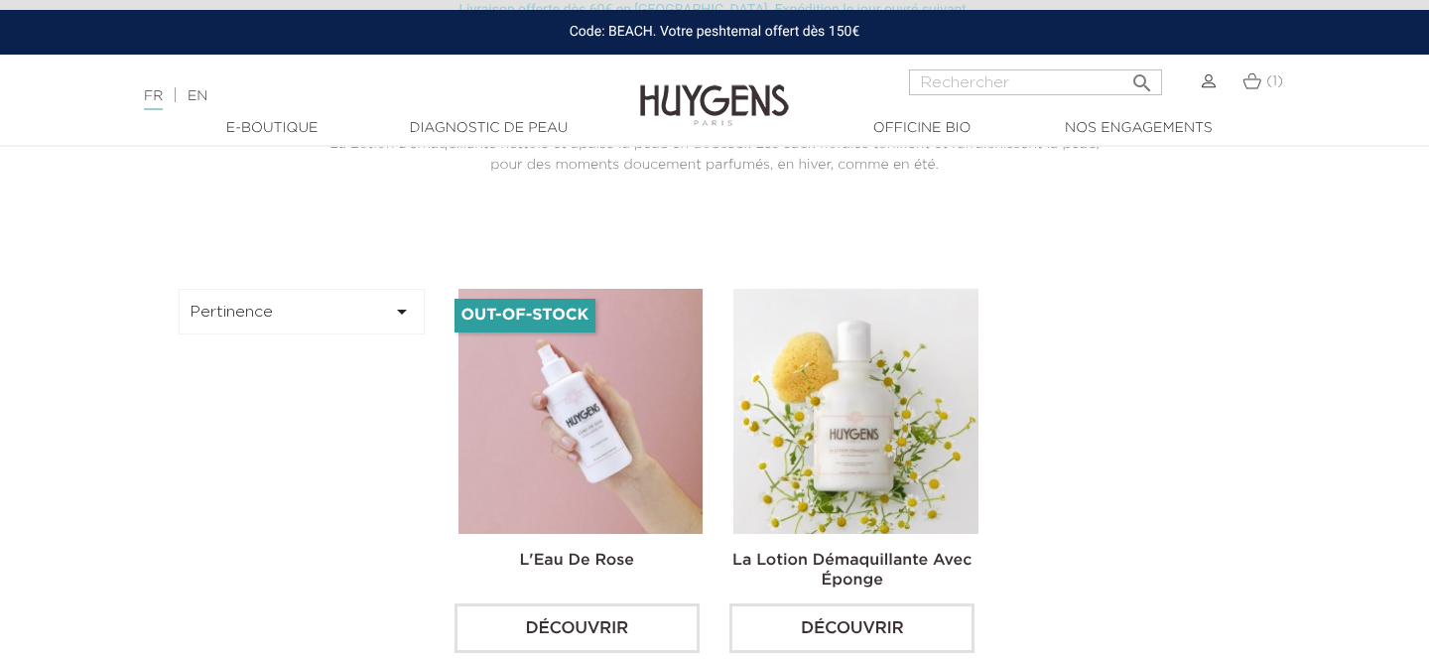
click at [528, 524] on img at bounding box center [581, 411] width 245 height 245
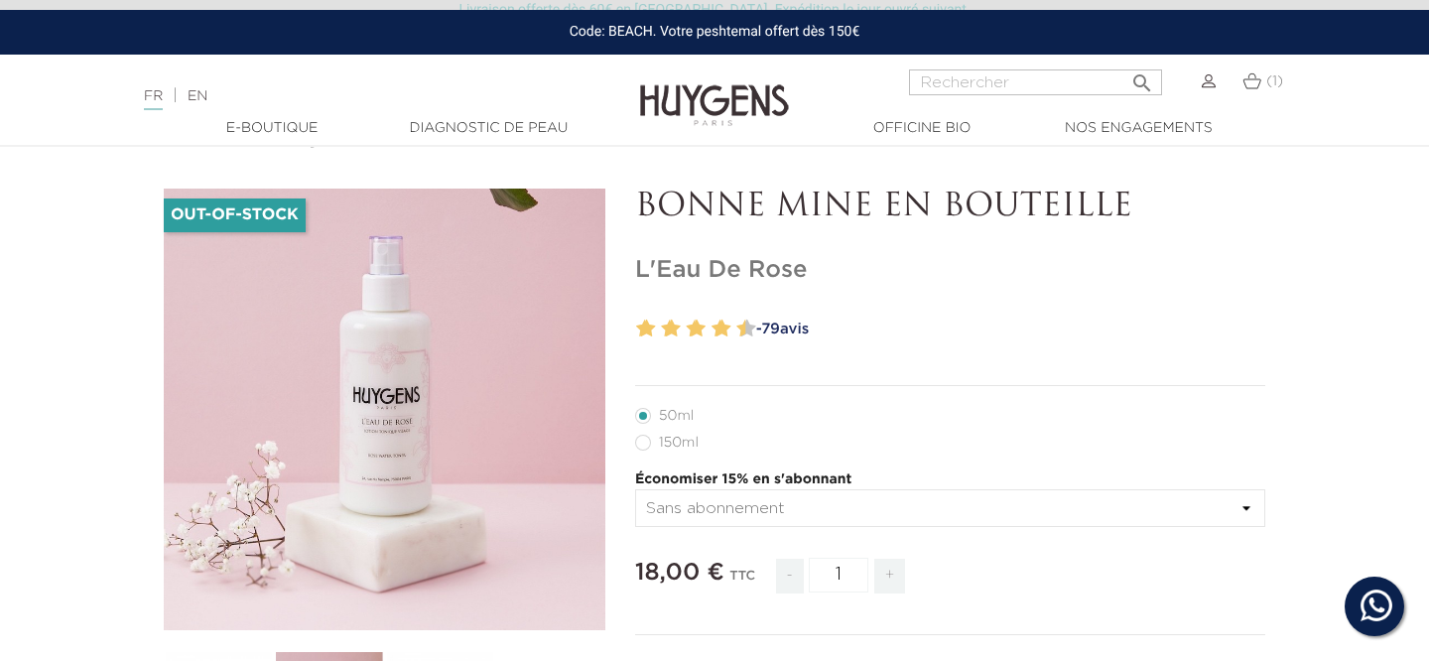
scroll to position [69, 0]
click at [660, 445] on label16"] "150ml" at bounding box center [678, 442] width 87 height 16
radio input "true"
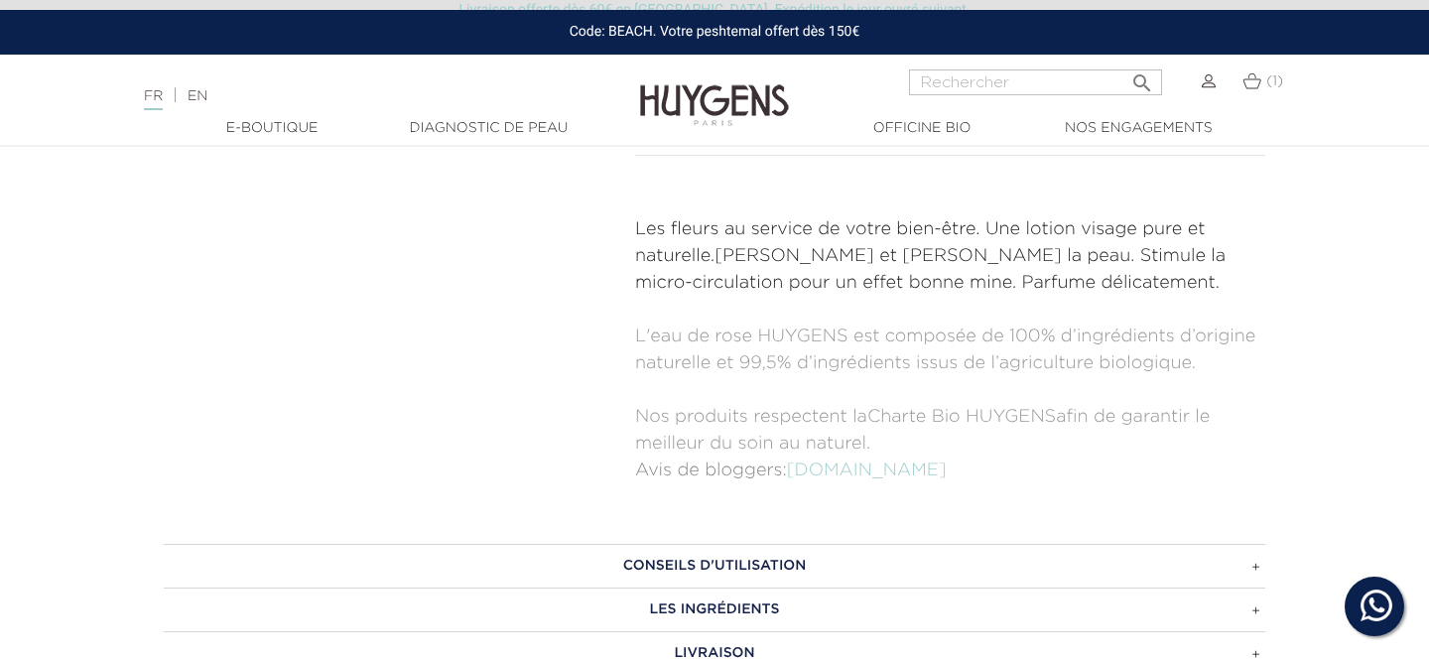
scroll to position [808, 0]
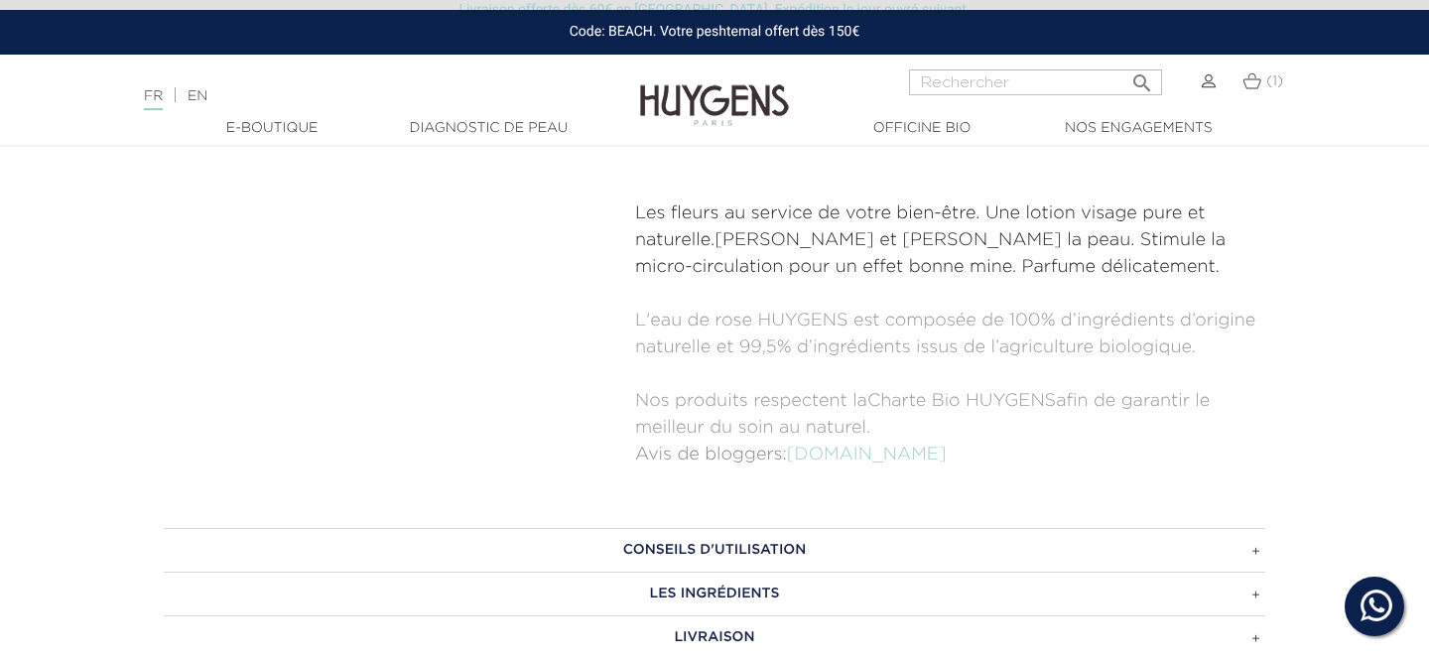
click at [679, 547] on h3 "CONSEILS D'UTILISATION" at bounding box center [715, 550] width 1102 height 44
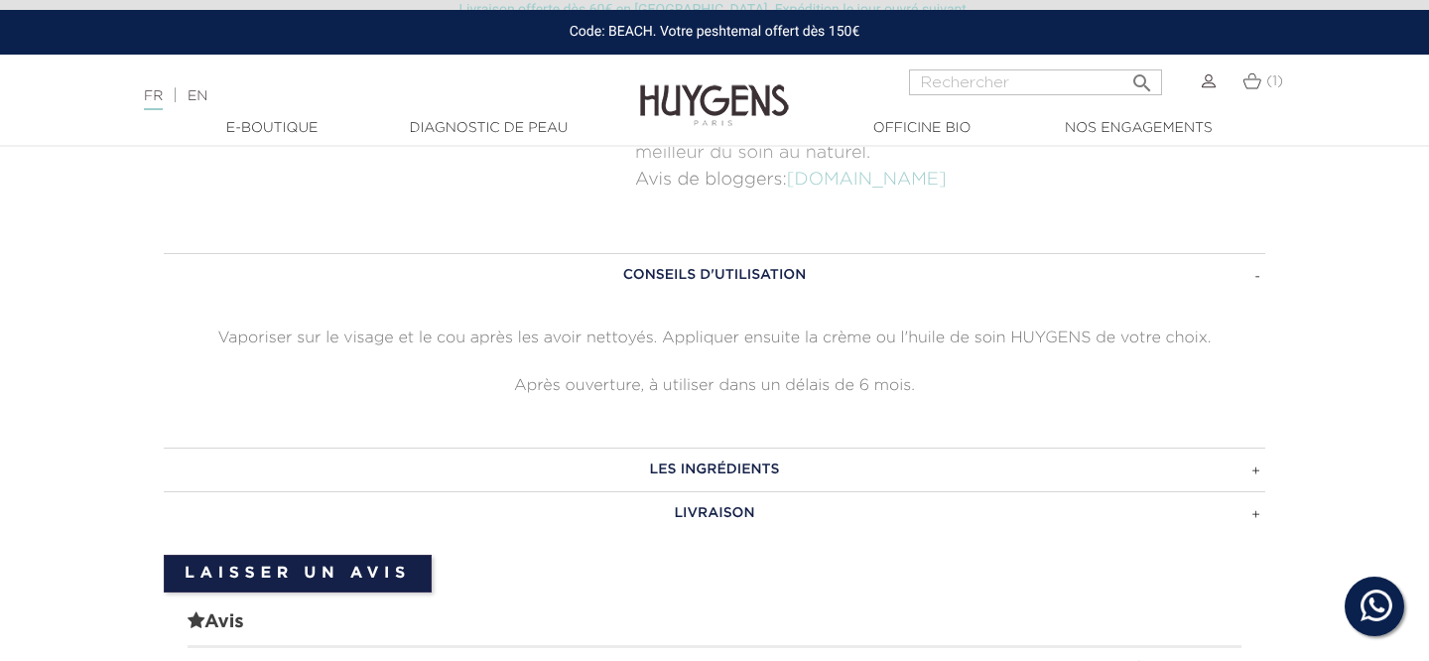
scroll to position [1104, 0]
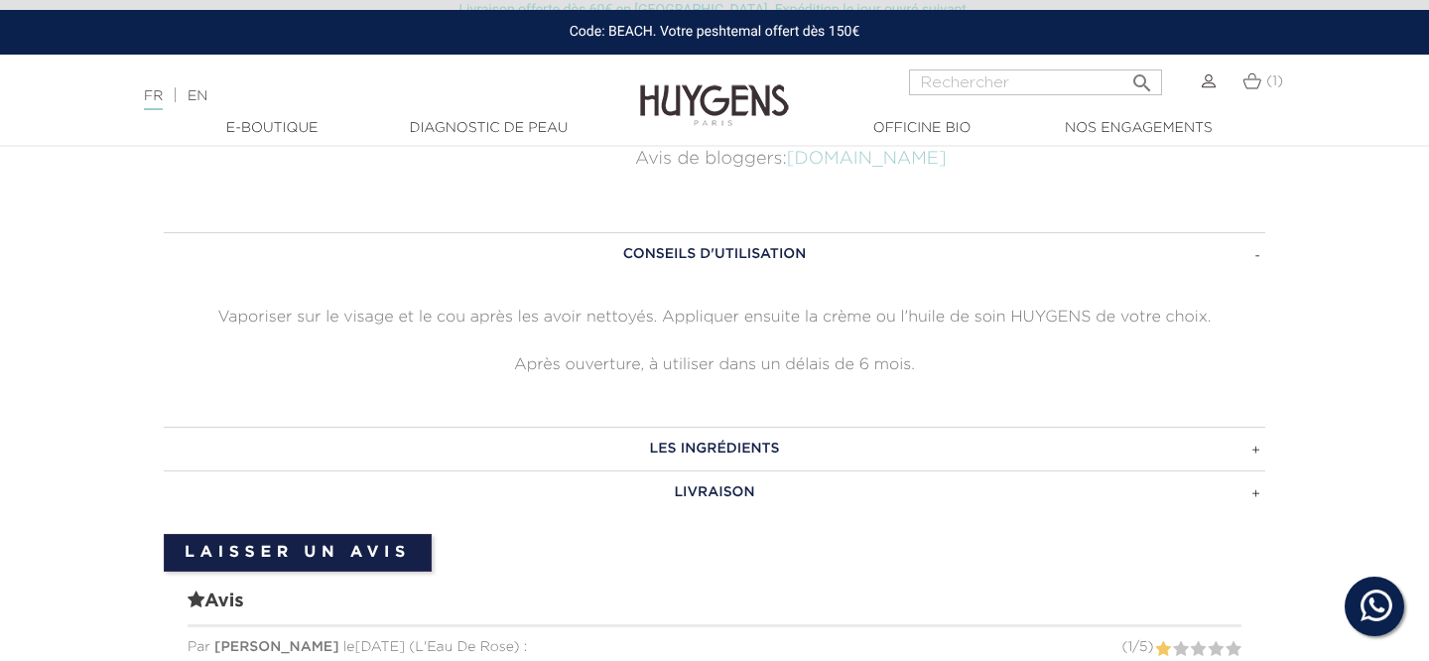
click at [700, 456] on h3 "LES INGRÉDIENTS" at bounding box center [715, 449] width 1102 height 44
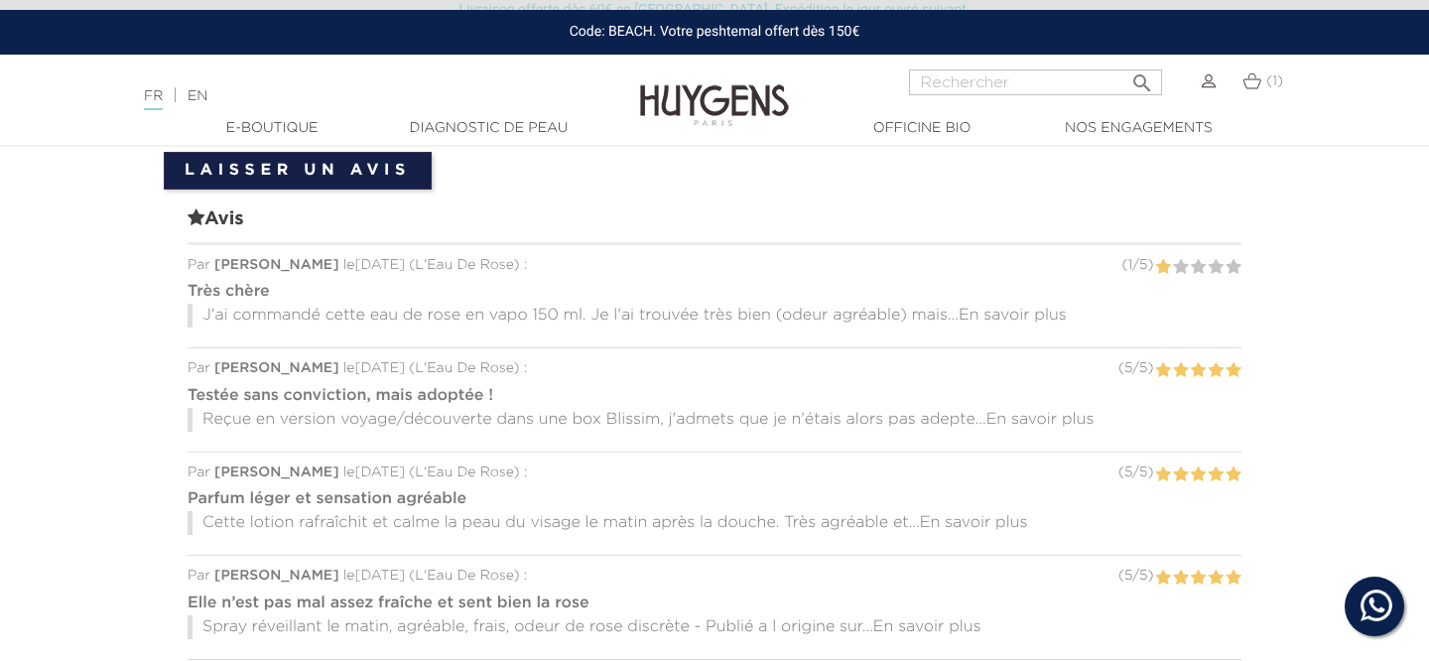
scroll to position [1507, 0]
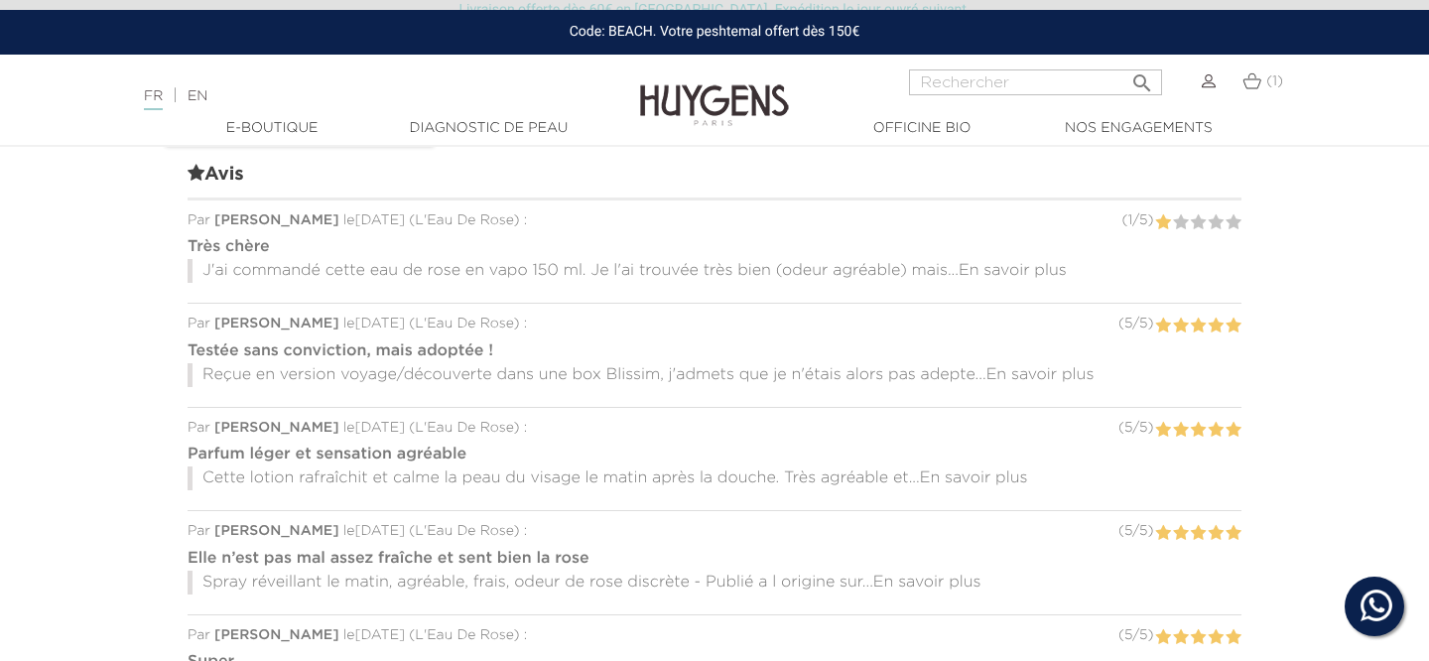
click at [986, 275] on span "En savoir plus" at bounding box center [1013, 271] width 108 height 16
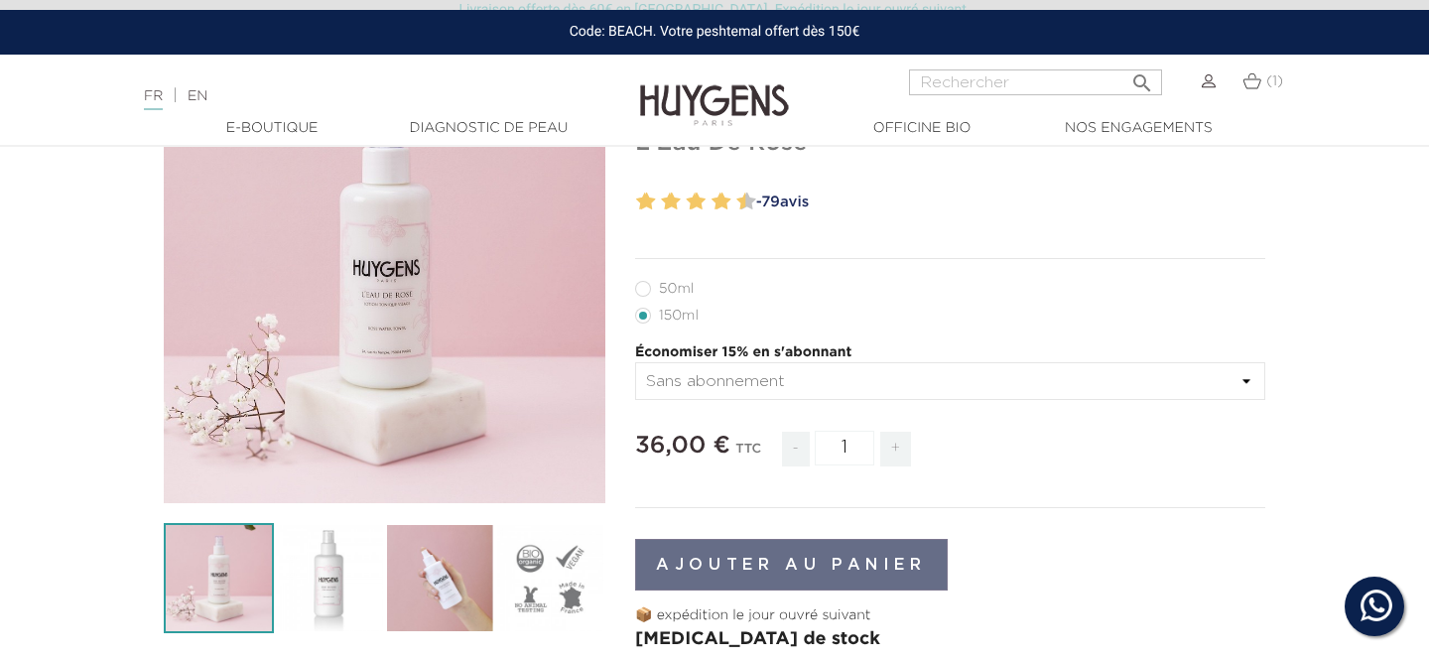
scroll to position [0, 0]
